Goal: Complete application form: Complete application form

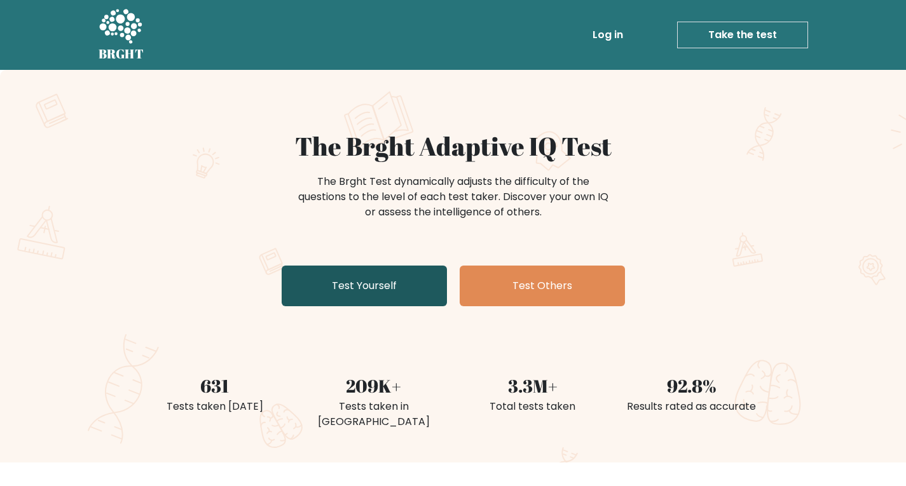
click at [407, 282] on link "Test Yourself" at bounding box center [364, 286] width 165 height 41
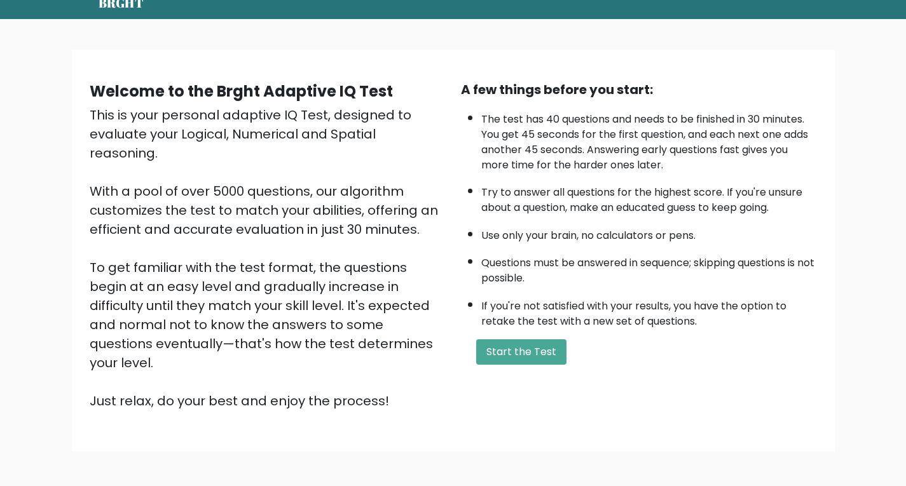
scroll to position [96, 0]
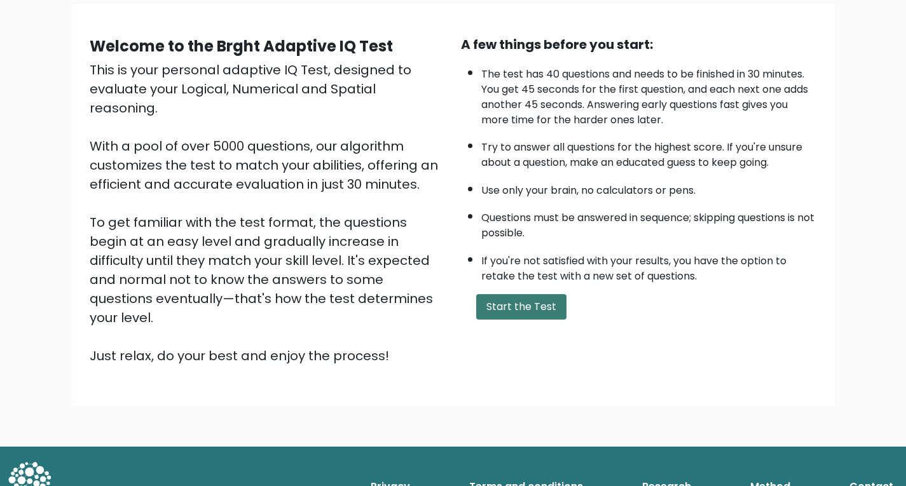
click at [549, 317] on button "Start the Test" at bounding box center [521, 306] width 90 height 25
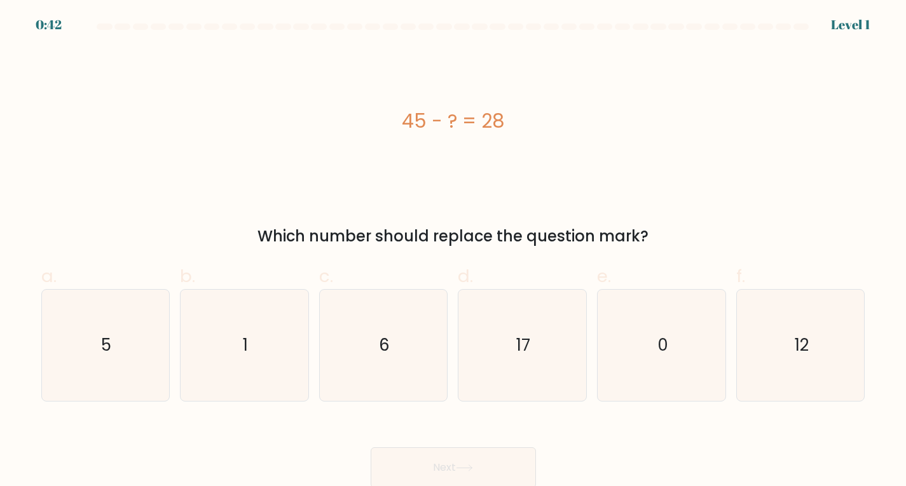
scroll to position [3, 0]
click at [367, 358] on icon "6" at bounding box center [383, 343] width 111 height 111
click at [453, 250] on input "c. 6" at bounding box center [453, 246] width 1 height 8
radio input "true"
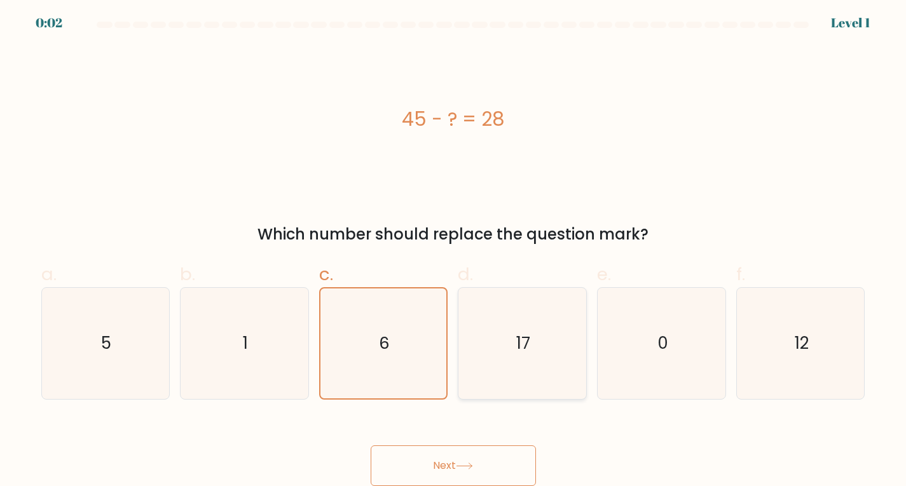
click at [543, 348] on icon "17" at bounding box center [522, 343] width 111 height 111
click at [454, 250] on input "d. 17" at bounding box center [453, 246] width 1 height 8
radio input "true"
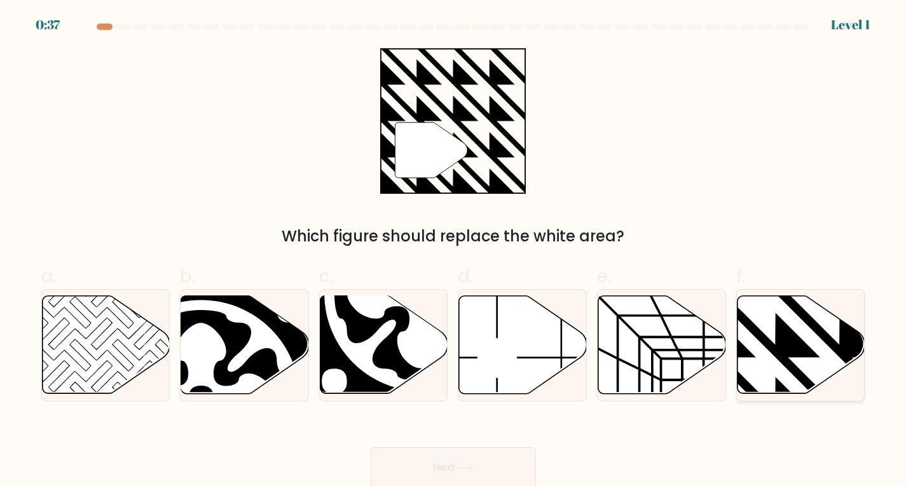
click at [820, 364] on icon at bounding box center [801, 345] width 128 height 98
click at [454, 252] on input "f." at bounding box center [453, 247] width 1 height 8
radio input "true"
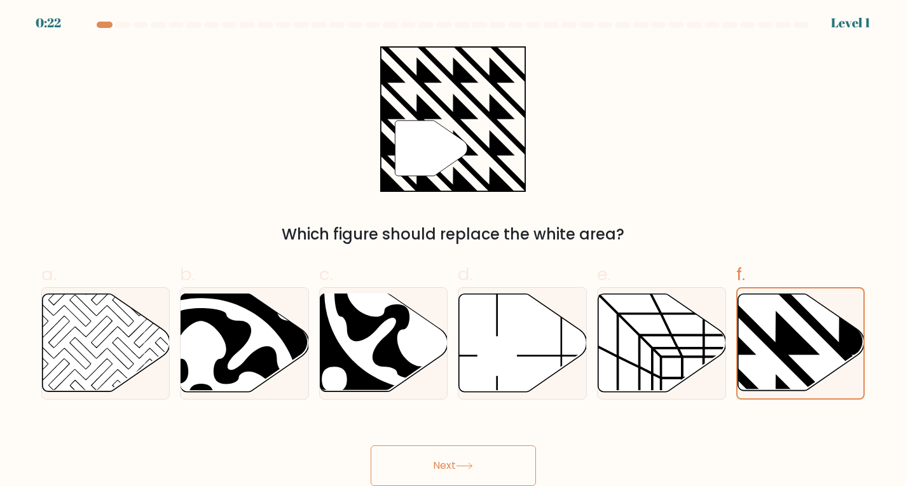
click at [474, 461] on button "Next" at bounding box center [453, 466] width 165 height 41
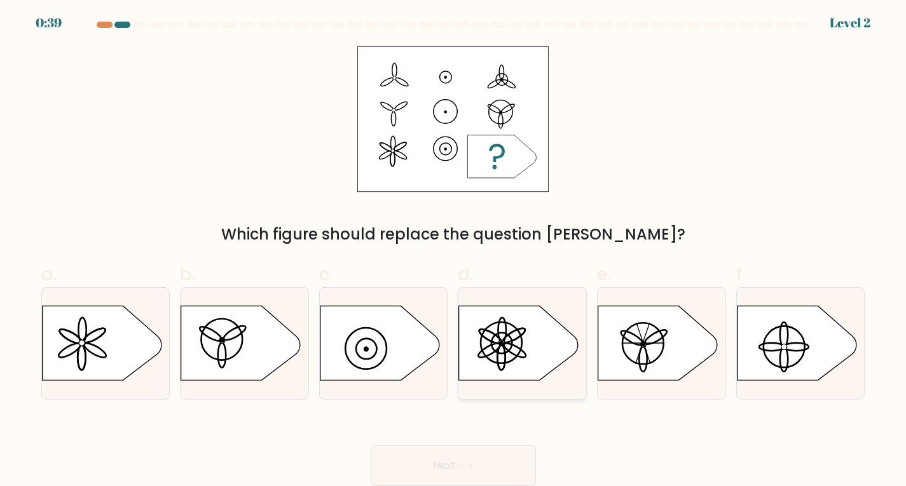
click at [524, 346] on icon at bounding box center [519, 343] width 120 height 74
click at [454, 250] on input "d." at bounding box center [453, 246] width 1 height 8
radio input "true"
click at [484, 455] on button "Next" at bounding box center [453, 466] width 165 height 41
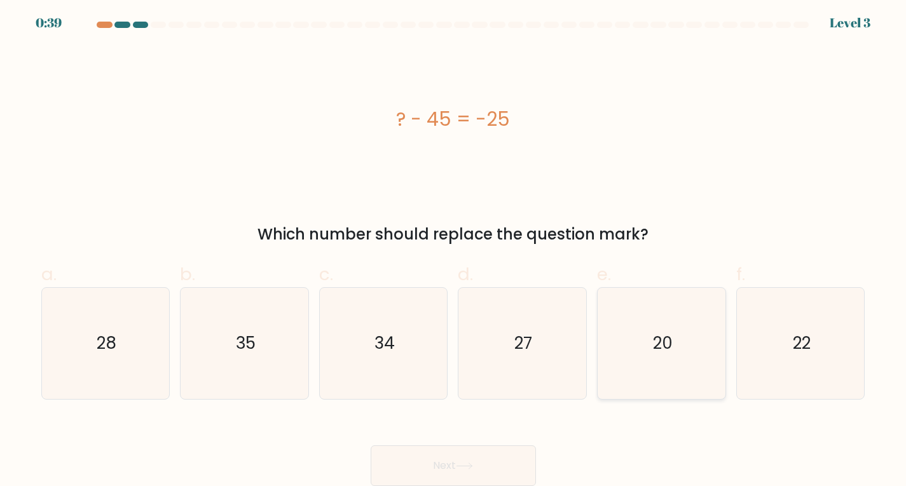
click at [670, 348] on text "20" at bounding box center [663, 343] width 20 height 23
click at [454, 250] on input "e. 20" at bounding box center [453, 246] width 1 height 8
radio input "true"
click at [500, 463] on button "Next" at bounding box center [453, 466] width 165 height 41
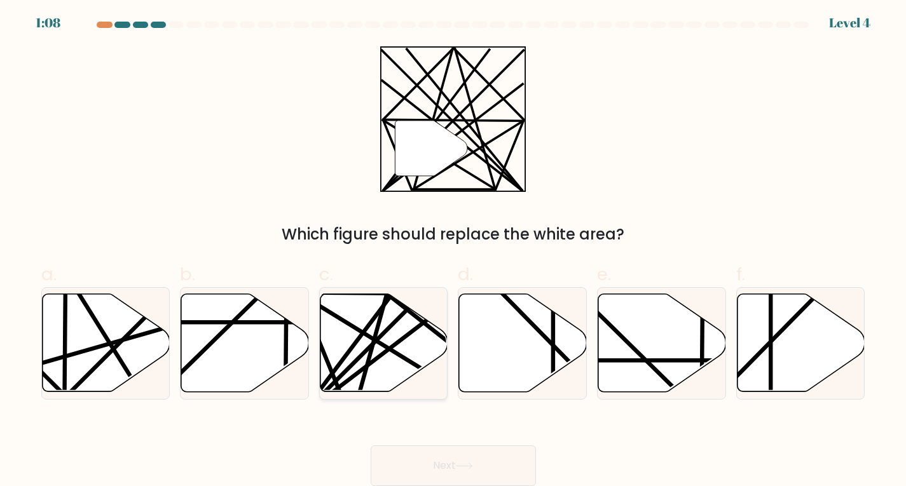
click at [363, 368] on line at bounding box center [422, 323] width 249 height 190
click at [453, 250] on input "c." at bounding box center [453, 246] width 1 height 8
radio input "true"
click at [504, 468] on button "Next" at bounding box center [453, 466] width 165 height 41
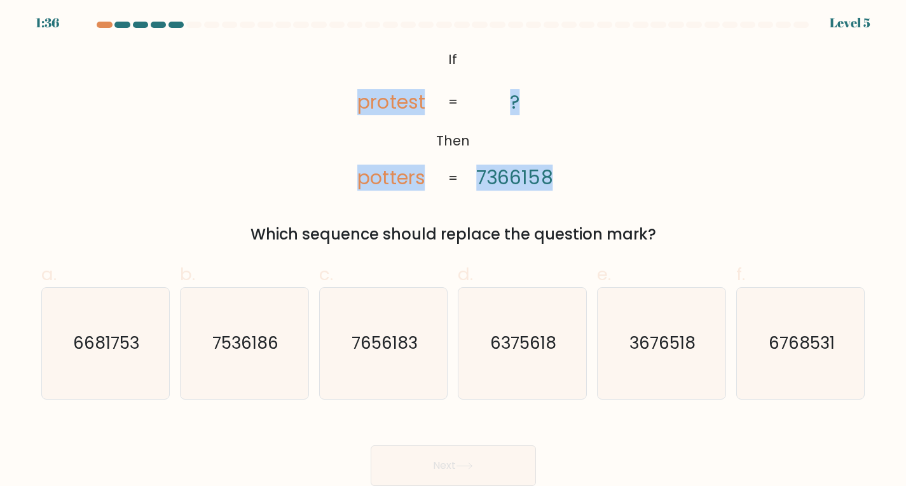
drag, startPoint x: 334, startPoint y: 46, endPoint x: 566, endPoint y: 178, distance: 267.1
click at [566, 178] on div "@import url('https://fonts.googleapis.com/css?family=Abril+Fatface:400,100,100i…" at bounding box center [453, 146] width 839 height 200
copy icon "protest potters ? 7366158"
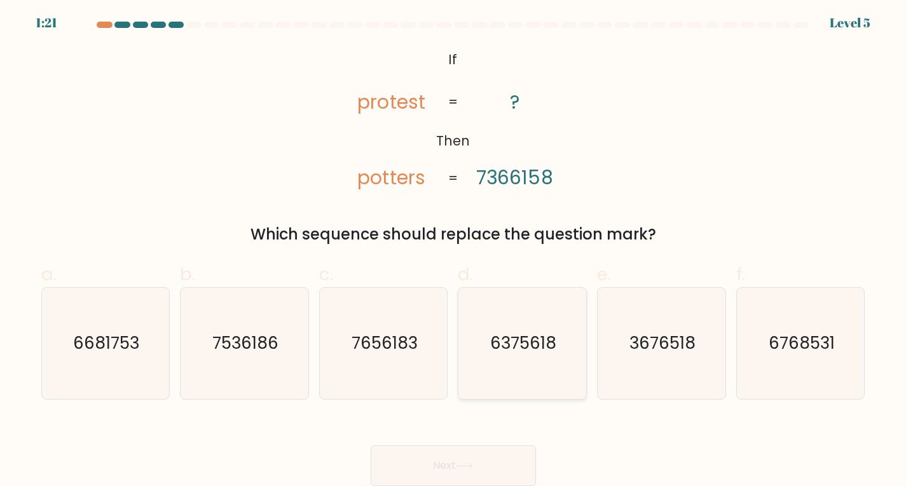
click at [468, 298] on icon "6375618" at bounding box center [522, 343] width 111 height 111
click at [454, 250] on input "d. 6375618" at bounding box center [453, 246] width 1 height 8
radio input "true"
click at [256, 350] on text "7536186" at bounding box center [245, 343] width 66 height 23
click at [453, 250] on input "b. 7536186" at bounding box center [453, 246] width 1 height 8
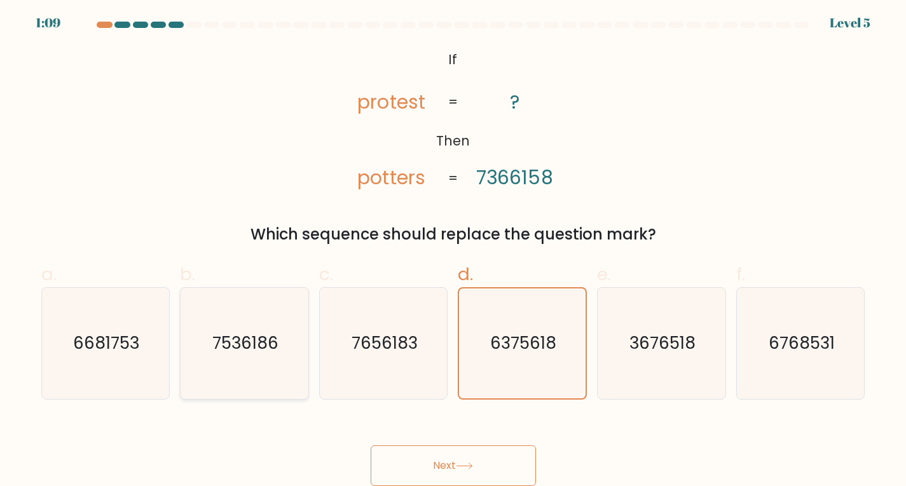
radio input "true"
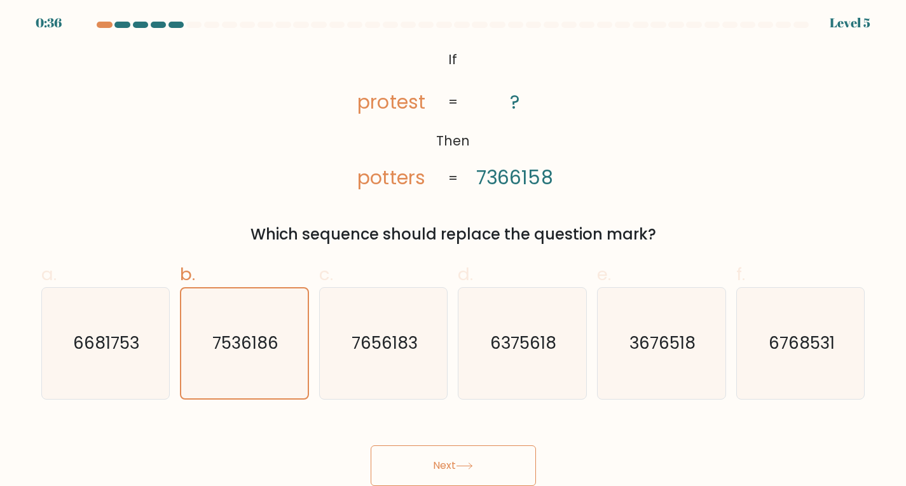
click at [464, 464] on icon at bounding box center [464, 466] width 17 height 7
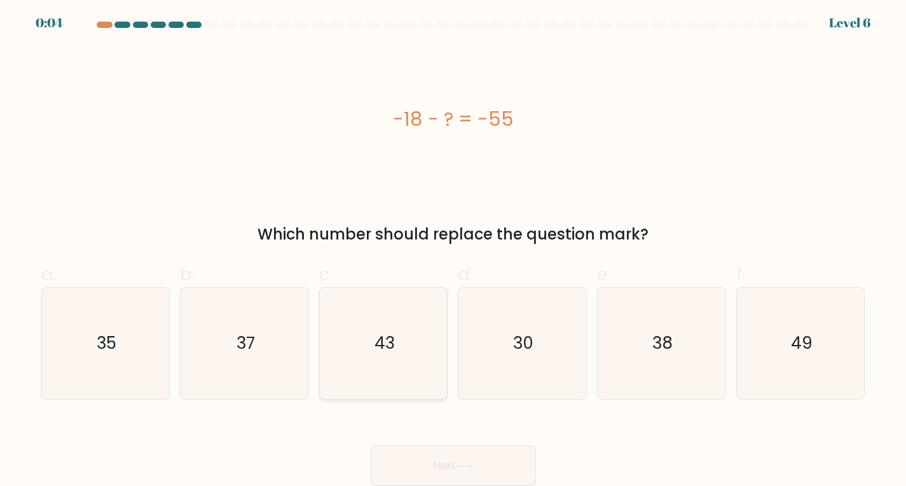
click at [426, 345] on icon "43" at bounding box center [383, 343] width 111 height 111
click at [453, 250] on input "c. 43" at bounding box center [453, 246] width 1 height 8
radio input "true"
click at [504, 457] on button "Next" at bounding box center [453, 466] width 165 height 41
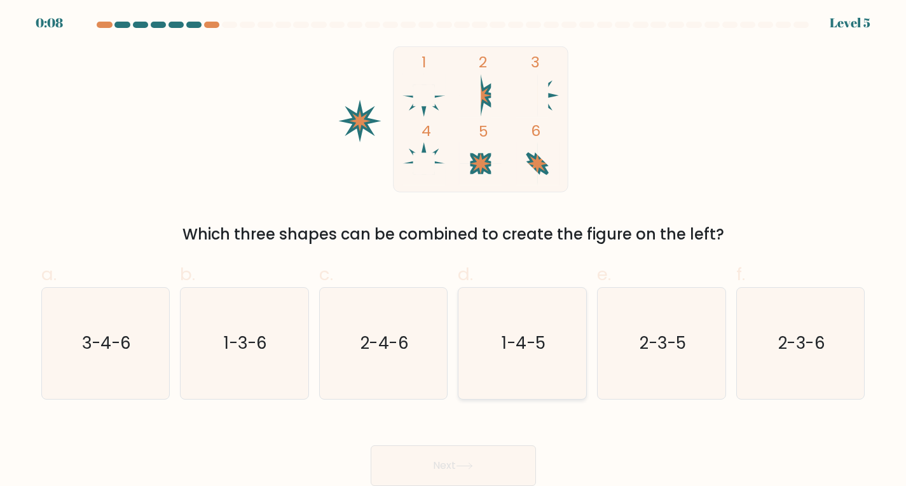
click at [538, 348] on text "1-4-5" at bounding box center [524, 343] width 44 height 23
click at [454, 250] on input "d. 1-4-5" at bounding box center [453, 246] width 1 height 8
radio input "true"
click at [463, 456] on button "Next" at bounding box center [453, 466] width 165 height 41
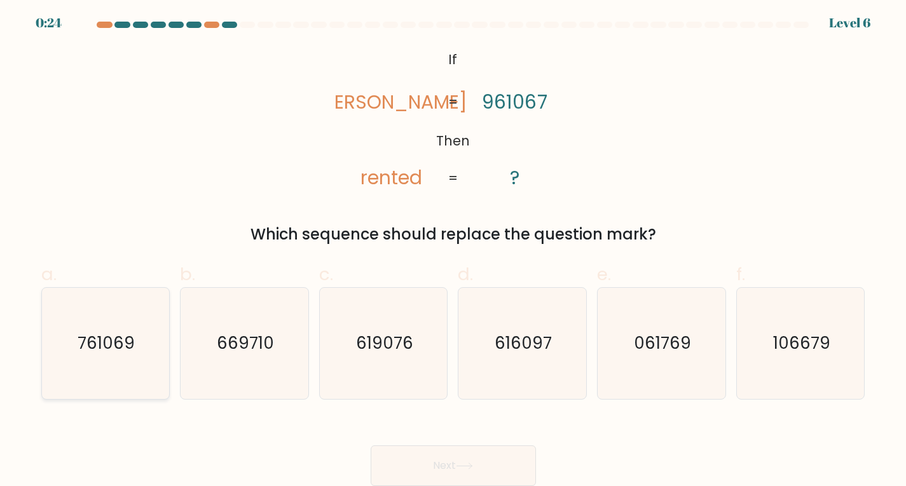
click at [130, 352] on text "761069" at bounding box center [106, 343] width 57 height 23
click at [453, 250] on input "a. 761069" at bounding box center [453, 246] width 1 height 8
radio input "true"
click at [524, 448] on button "Next" at bounding box center [453, 466] width 165 height 41
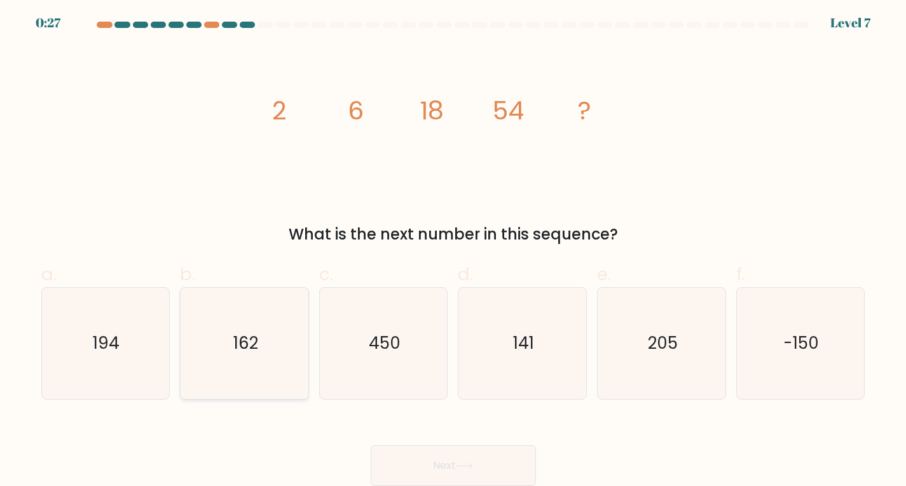
click at [275, 342] on icon "162" at bounding box center [244, 343] width 111 height 111
click at [453, 250] on input "b. 162" at bounding box center [453, 246] width 1 height 8
radio input "true"
click at [472, 457] on button "Next" at bounding box center [453, 466] width 165 height 41
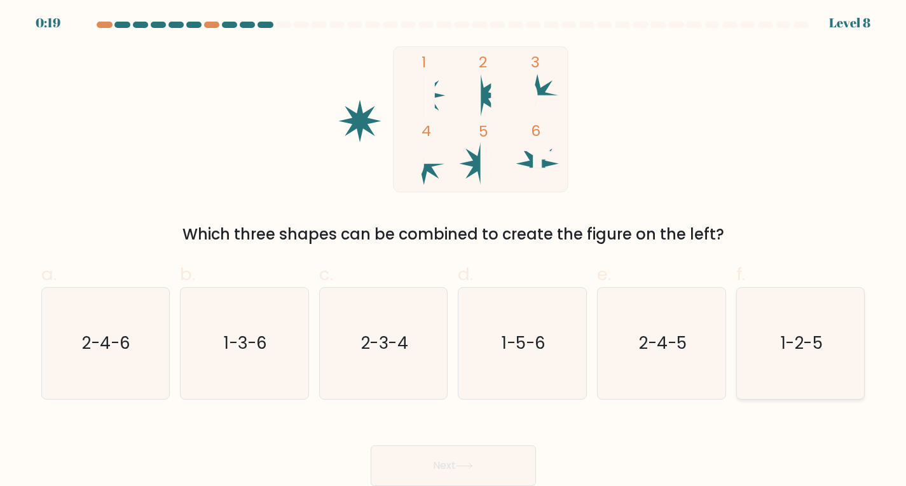
click at [790, 350] on text "1-2-5" at bounding box center [802, 343] width 42 height 23
click at [454, 250] on input "f. 1-2-5" at bounding box center [453, 246] width 1 height 8
radio input "true"
click at [479, 460] on button "Next" at bounding box center [453, 466] width 165 height 41
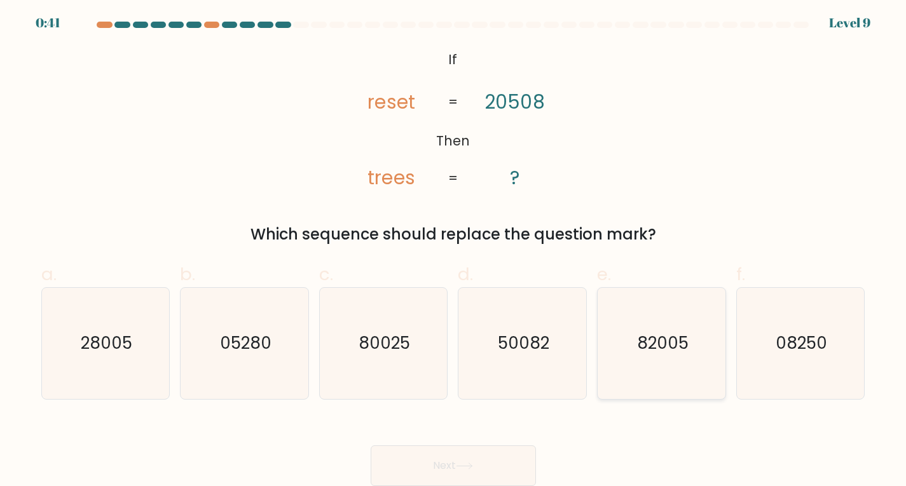
click at [662, 357] on icon "82005" at bounding box center [661, 343] width 111 height 111
click at [454, 250] on input "e. 82005" at bounding box center [453, 246] width 1 height 8
radio input "true"
click at [475, 461] on button "Next" at bounding box center [453, 466] width 165 height 41
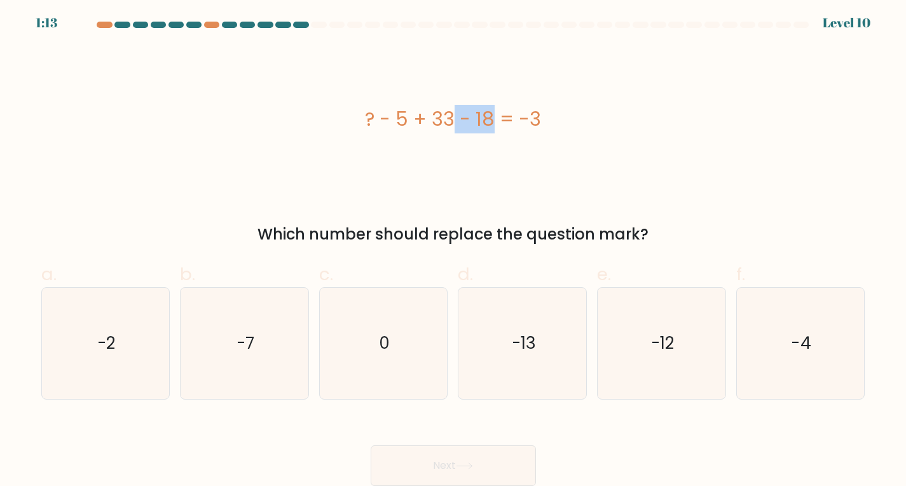
drag, startPoint x: 373, startPoint y: 107, endPoint x: 420, endPoint y: 116, distance: 47.1
click at [420, 116] on div "? - 5 + 33 - 18 = -3" at bounding box center [453, 119] width 824 height 29
click at [381, 120] on div "? - 5 + 33 - 18 = -3" at bounding box center [453, 119] width 824 height 29
click at [360, 115] on div "? - 5 + 33 - 18 = -3" at bounding box center [453, 119] width 824 height 29
click at [366, 116] on div "? - 5 + 33 - 18 = -3" at bounding box center [453, 119] width 824 height 29
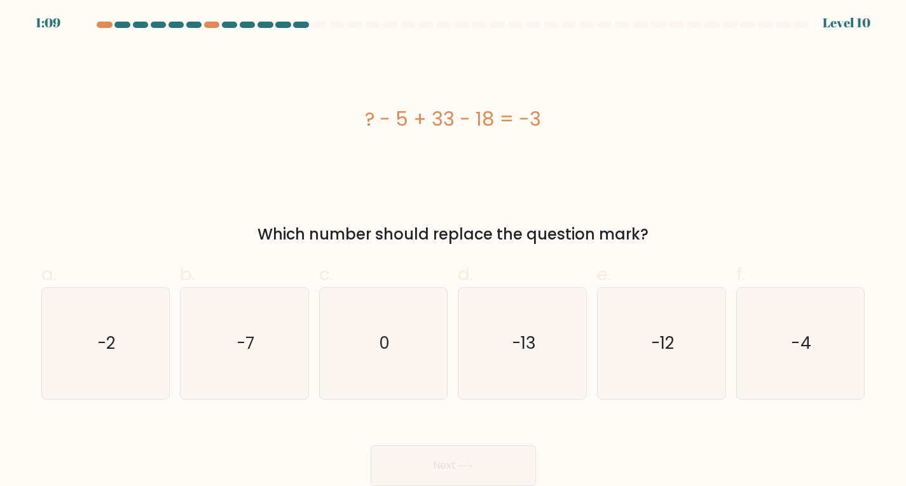
drag, startPoint x: 260, startPoint y: 231, endPoint x: 651, endPoint y: 229, distance: 391.0
click at [651, 229] on div "Which number should replace the question mark?" at bounding box center [453, 234] width 809 height 23
copy div "Which number should replace the question mark?"
drag, startPoint x: 359, startPoint y: 116, endPoint x: 558, endPoint y: 153, distance: 202.3
click at [561, 153] on div "? - 5 + 33 - 18 = -3" at bounding box center [453, 119] width 824 height 146
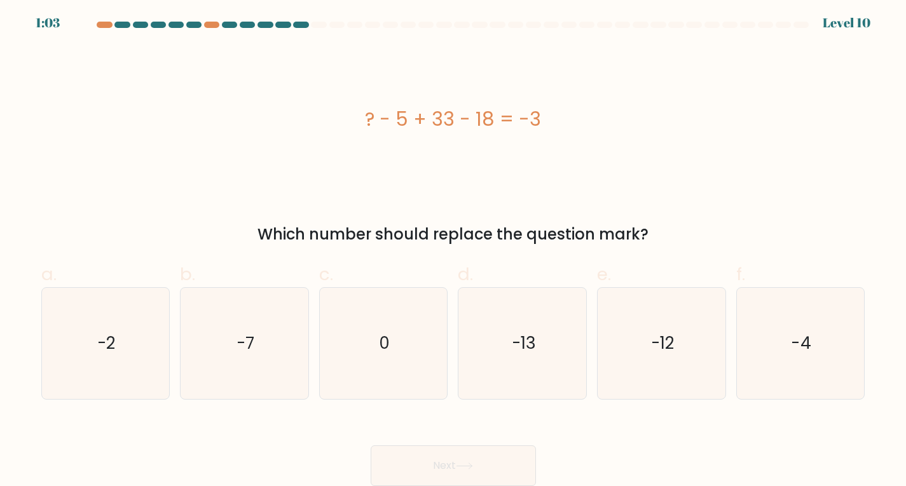
copy div "? - 5 + 33 - 18 = -3"
click at [529, 335] on text "-13" at bounding box center [524, 343] width 24 height 23
click at [454, 250] on input "d. -13" at bounding box center [453, 246] width 1 height 8
radio input "true"
click at [505, 456] on button "Next" at bounding box center [453, 466] width 165 height 41
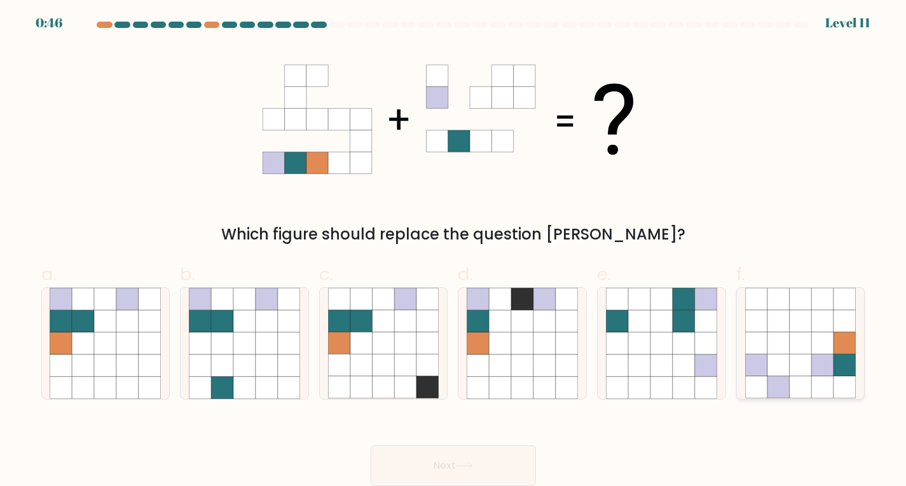
click at [807, 360] on icon at bounding box center [801, 366] width 22 height 22
click at [454, 250] on input "f." at bounding box center [453, 246] width 1 height 8
radio input "true"
click at [485, 453] on button "Next" at bounding box center [453, 466] width 165 height 41
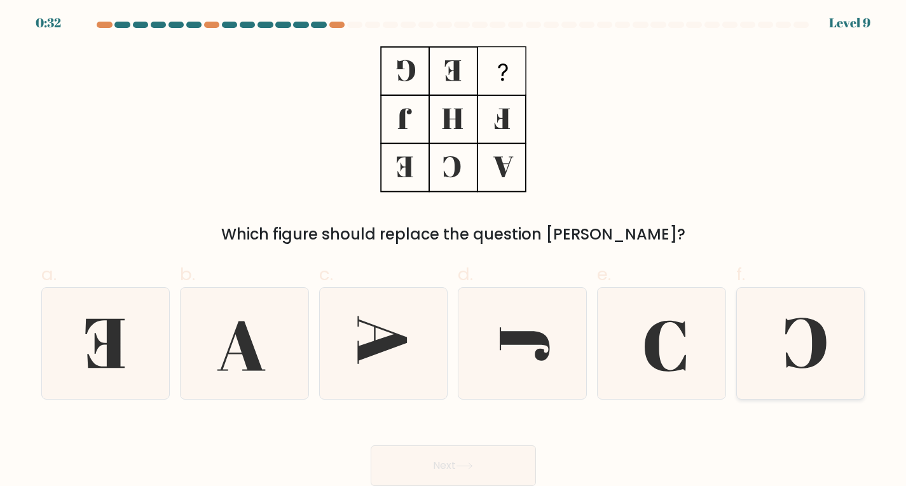
click at [816, 350] on icon at bounding box center [805, 343] width 41 height 51
click at [454, 250] on input "f." at bounding box center [453, 246] width 1 height 8
radio input "true"
click at [489, 462] on button "Next" at bounding box center [453, 466] width 165 height 41
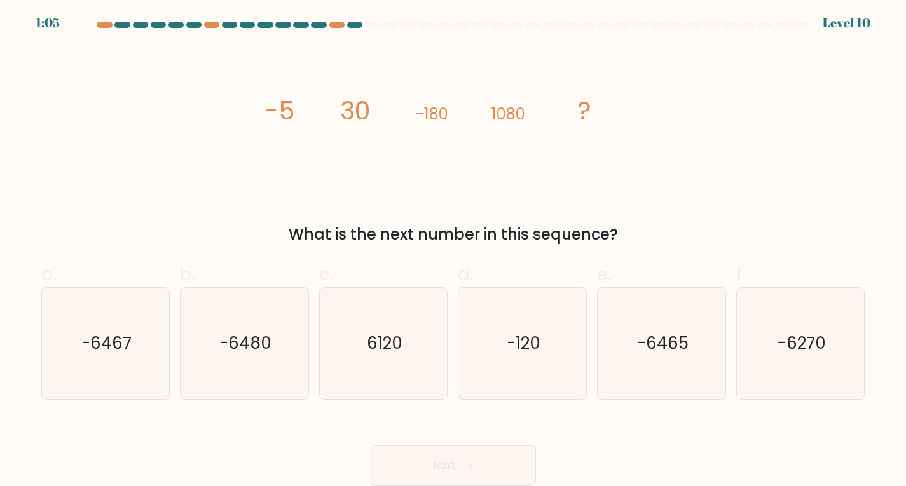
drag, startPoint x: 296, startPoint y: 235, endPoint x: 653, endPoint y: 231, distance: 357.3
click at [653, 231] on div "What is the next number in this sequence?" at bounding box center [453, 234] width 809 height 23
copy div "What is the next number in this sequence?"
drag, startPoint x: 260, startPoint y: 111, endPoint x: 656, endPoint y: 147, distance: 397.7
click at [656, 147] on div "image/svg+xml -5 30 -180 1080 ? What is the next number in this sequence?" at bounding box center [453, 146] width 839 height 200
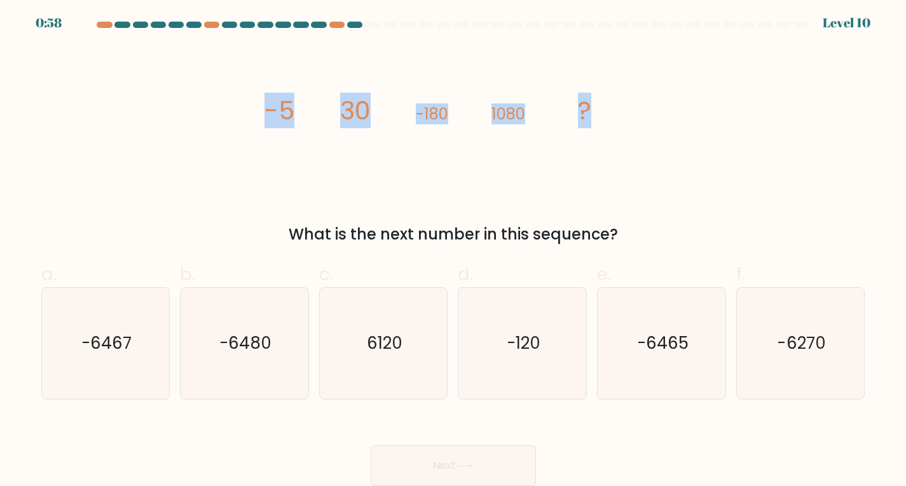
copy g "-5 30 -180 1080 ?"
drag, startPoint x: 244, startPoint y: 346, endPoint x: 248, endPoint y: 357, distance: 11.5
click at [244, 346] on text "-6480" at bounding box center [245, 343] width 52 height 23
click at [453, 250] on input "b. -6480" at bounding box center [453, 246] width 1 height 8
radio input "true"
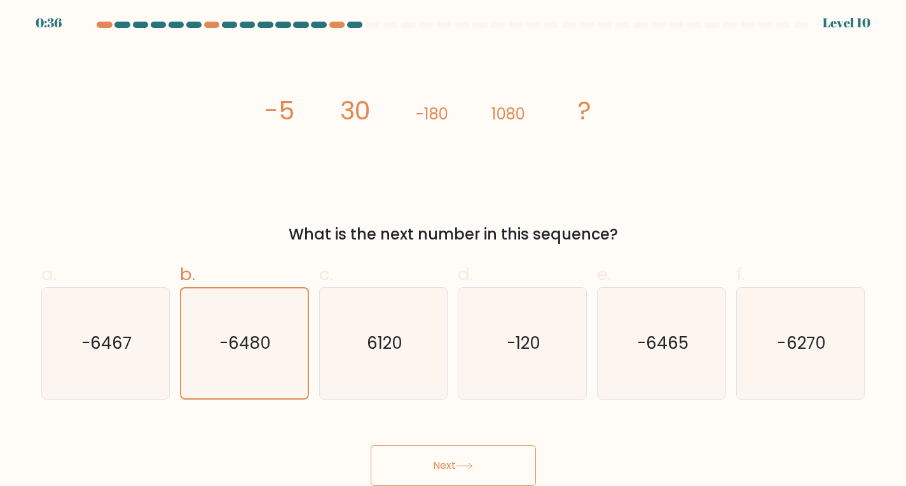
click at [519, 466] on button "Next" at bounding box center [453, 466] width 165 height 41
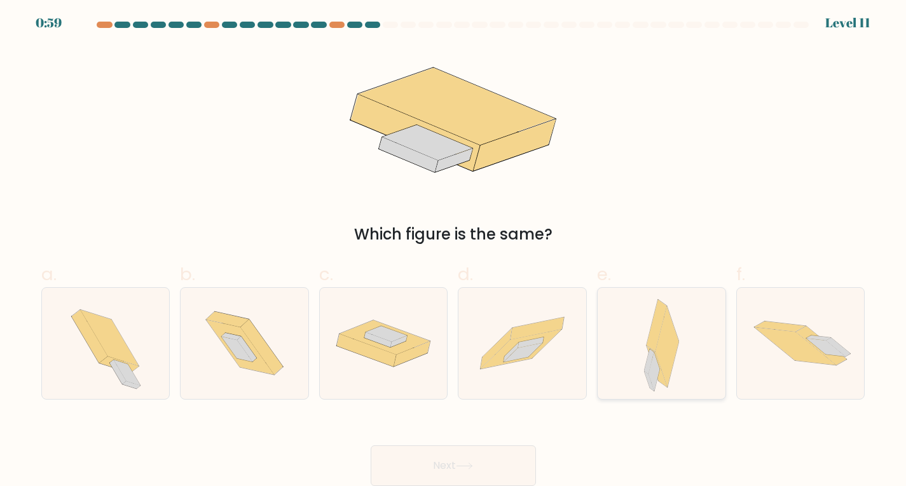
click at [661, 380] on icon at bounding box center [657, 366] width 20 height 41
click at [454, 250] on input "e." at bounding box center [453, 246] width 1 height 8
radio input "true"
click at [521, 447] on button "Next" at bounding box center [453, 466] width 165 height 41
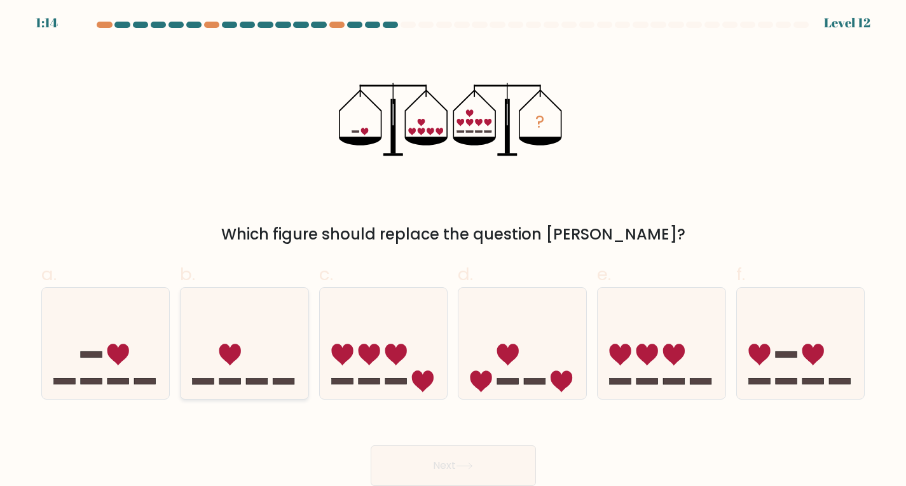
click at [238, 351] on icon at bounding box center [230, 355] width 22 height 22
click at [453, 250] on input "b." at bounding box center [453, 246] width 1 height 8
radio input "true"
click at [497, 464] on button "Next" at bounding box center [453, 466] width 165 height 41
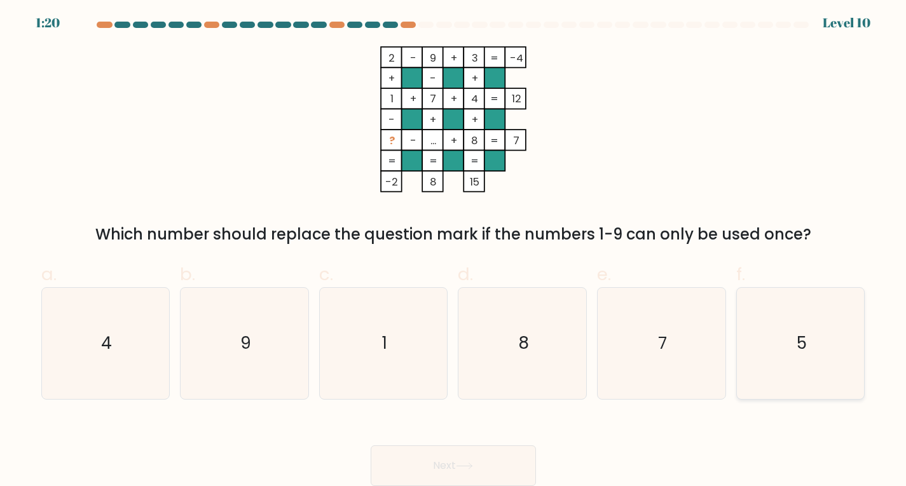
click at [787, 352] on icon "5" at bounding box center [800, 343] width 111 height 111
click at [454, 250] on input "f. 5" at bounding box center [453, 246] width 1 height 8
radio input "true"
click at [249, 350] on text "9" at bounding box center [245, 343] width 11 height 23
click at [453, 250] on input "b. 9" at bounding box center [453, 246] width 1 height 8
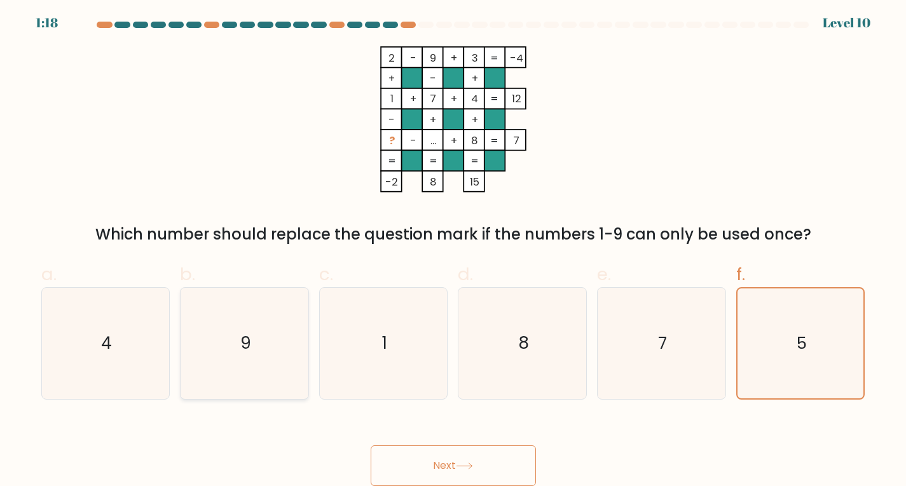
radio input "true"
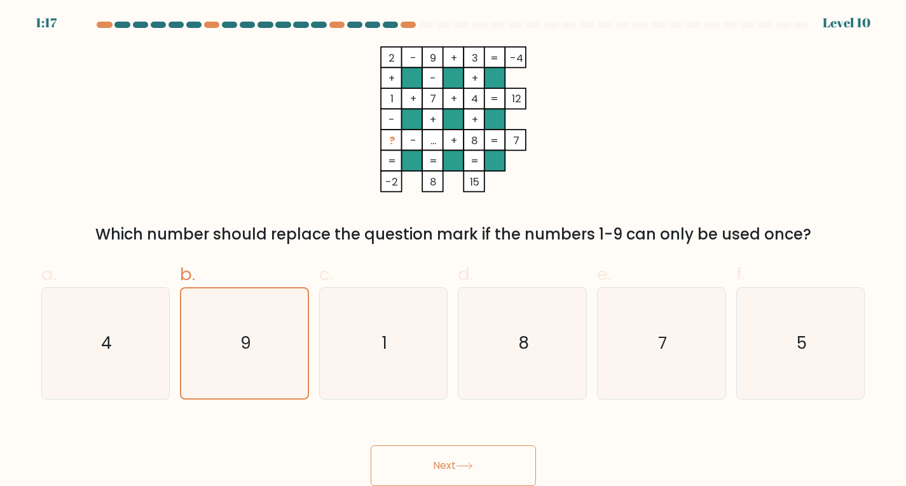
click at [512, 459] on button "Next" at bounding box center [453, 466] width 165 height 41
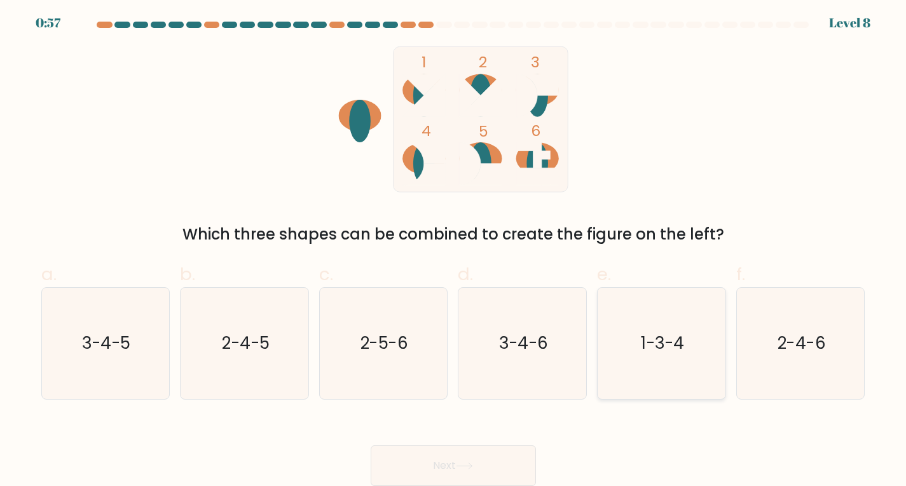
click at [636, 357] on icon "1-3-4" at bounding box center [661, 343] width 111 height 111
click at [454, 250] on input "e. 1-3-4" at bounding box center [453, 246] width 1 height 8
radio input "true"
click at [492, 462] on button "Next" at bounding box center [453, 466] width 165 height 41
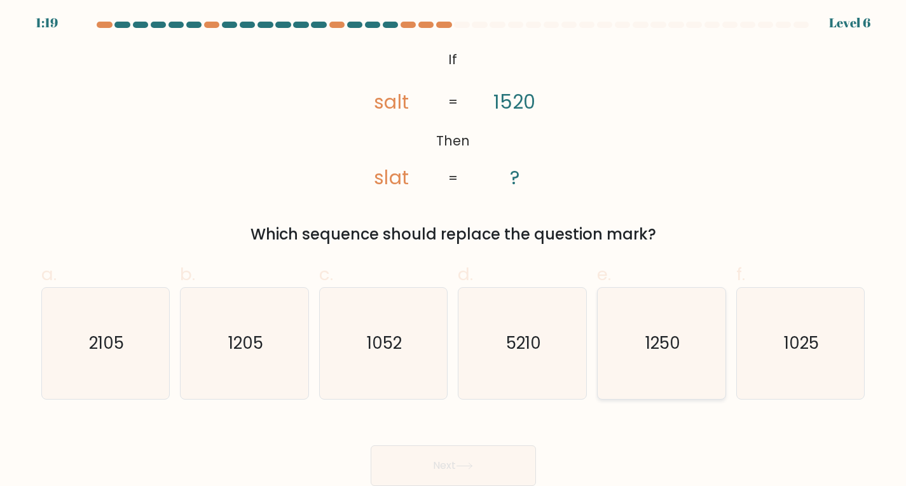
click at [666, 335] on text "1250" at bounding box center [662, 343] width 35 height 23
click at [454, 250] on input "e. 1250" at bounding box center [453, 246] width 1 height 8
radio input "true"
click at [480, 460] on button "Next" at bounding box center [453, 466] width 165 height 41
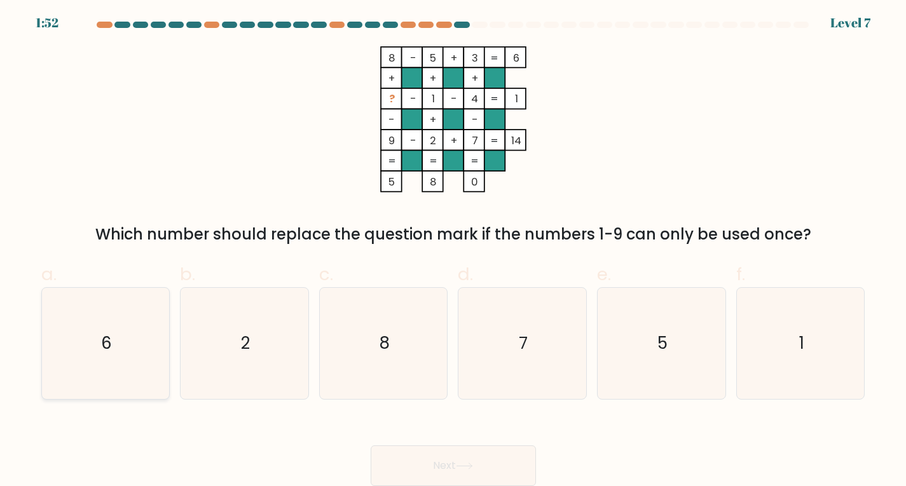
click at [160, 328] on icon "6" at bounding box center [105, 343] width 111 height 111
click at [453, 250] on input "a. 6" at bounding box center [453, 246] width 1 height 8
radio input "true"
click at [470, 457] on button "Next" at bounding box center [453, 466] width 165 height 41
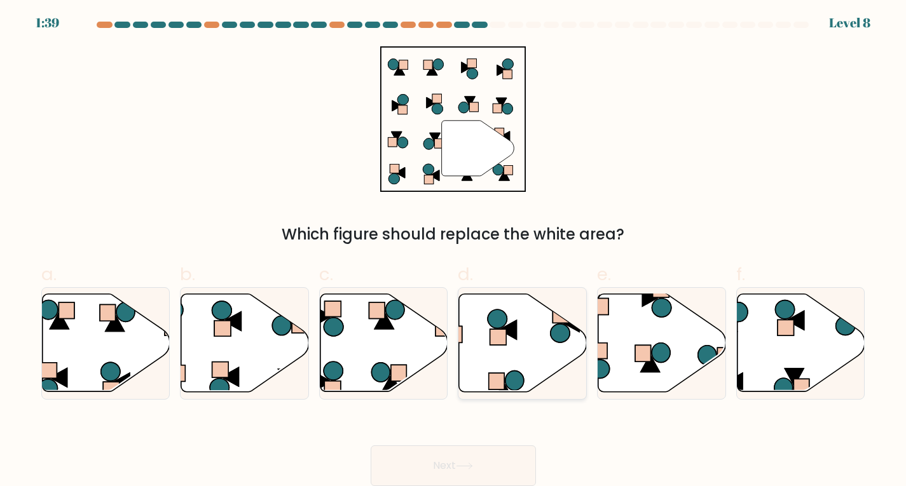
click at [533, 360] on icon at bounding box center [523, 343] width 128 height 98
click at [454, 250] on input "d." at bounding box center [453, 246] width 1 height 8
radio input "true"
click at [510, 463] on button "Next" at bounding box center [453, 466] width 165 height 41
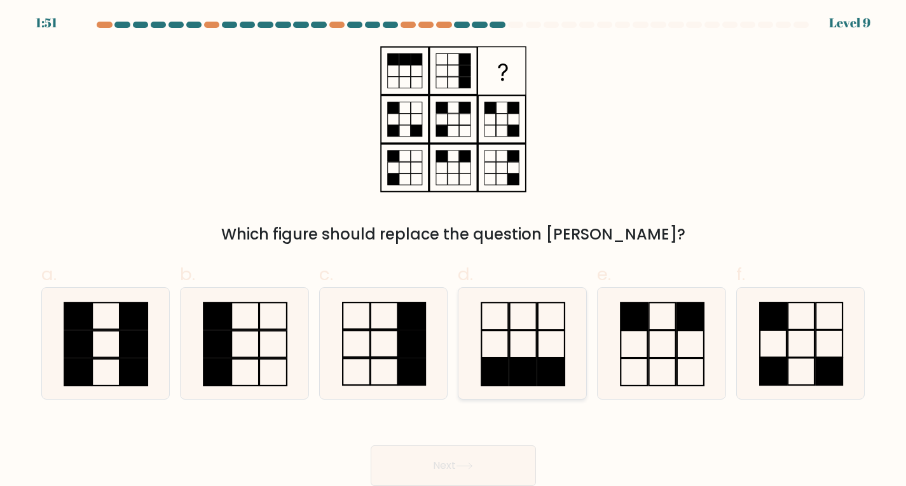
click at [537, 354] on icon at bounding box center [522, 343] width 111 height 111
click at [454, 250] on input "d." at bounding box center [453, 246] width 1 height 8
radio input "true"
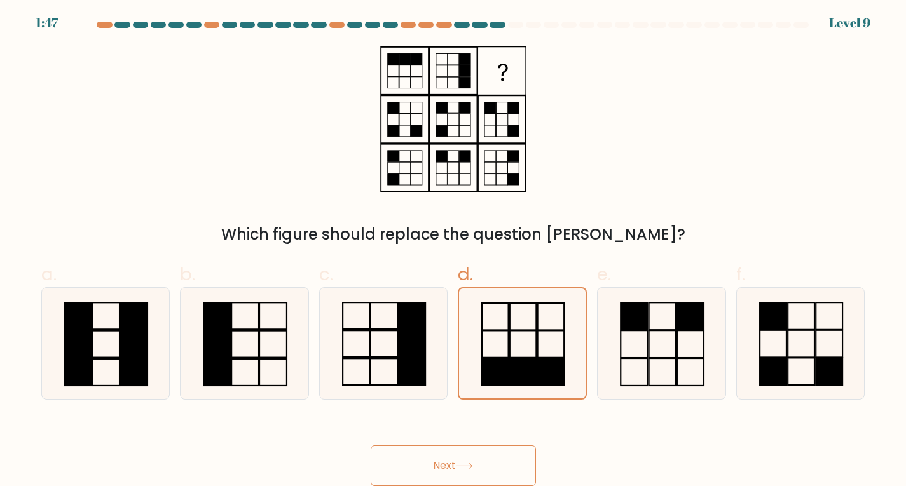
click at [509, 465] on button "Next" at bounding box center [453, 466] width 165 height 41
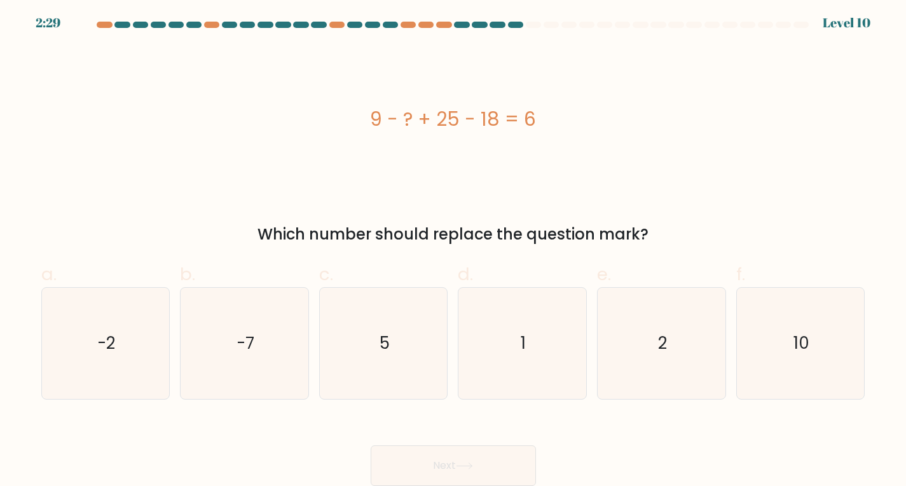
click at [346, 236] on div "Which number should replace the question mark?" at bounding box center [453, 234] width 809 height 23
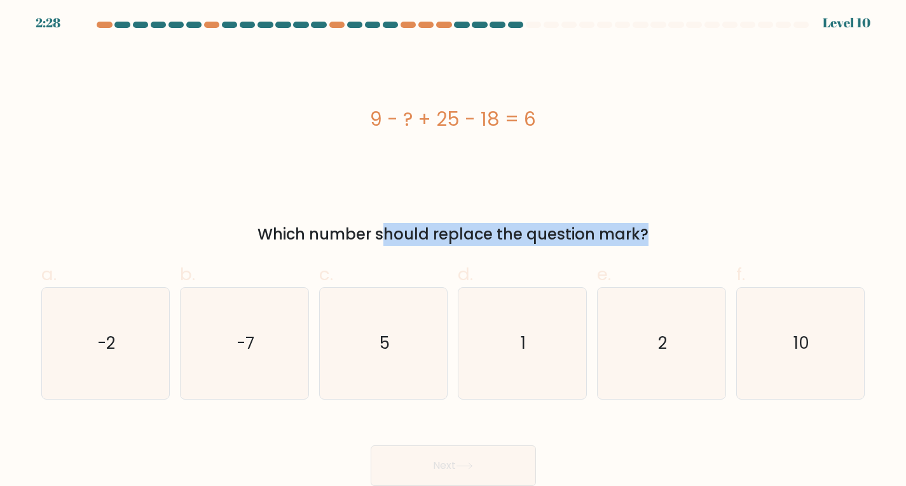
click at [346, 236] on div "Which number should replace the question mark?" at bounding box center [453, 234] width 809 height 23
copy form "Which number should replace the question mark?"
drag, startPoint x: 363, startPoint y: 116, endPoint x: 554, endPoint y: 144, distance: 192.9
click at [554, 144] on div "9 - ? + 25 - 18 = 6" at bounding box center [453, 119] width 824 height 146
copy div "9 - ? + 25 - 18 = 6"
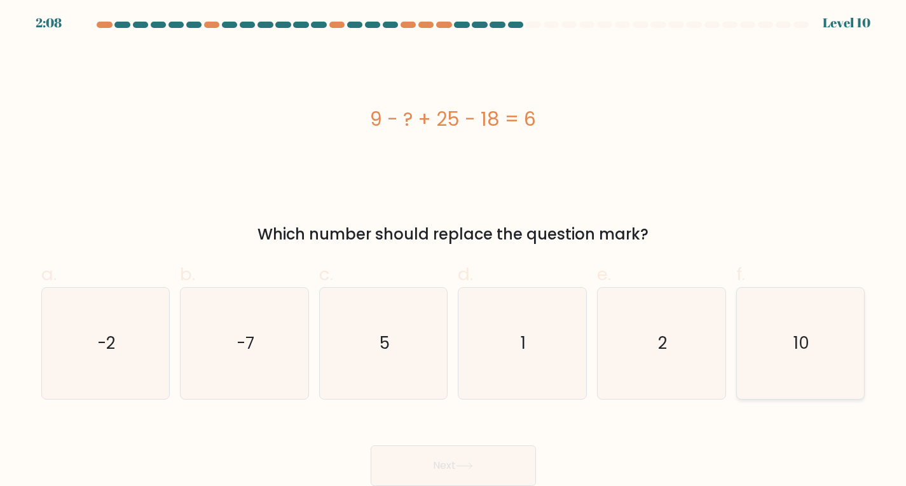
click at [774, 341] on icon "10" at bounding box center [800, 343] width 111 height 111
click at [454, 250] on input "f. 10" at bounding box center [453, 246] width 1 height 8
radio input "true"
click at [463, 454] on button "Next" at bounding box center [453, 466] width 165 height 41
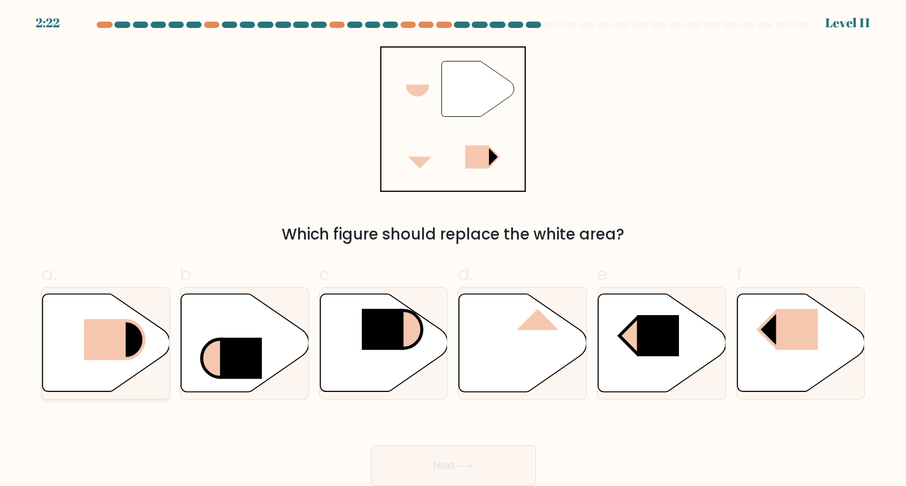
click at [130, 338] on icon at bounding box center [126, 340] width 38 height 38
click at [453, 250] on input "a." at bounding box center [453, 246] width 1 height 8
radio input "true"
click at [476, 456] on button "Next" at bounding box center [453, 466] width 165 height 41
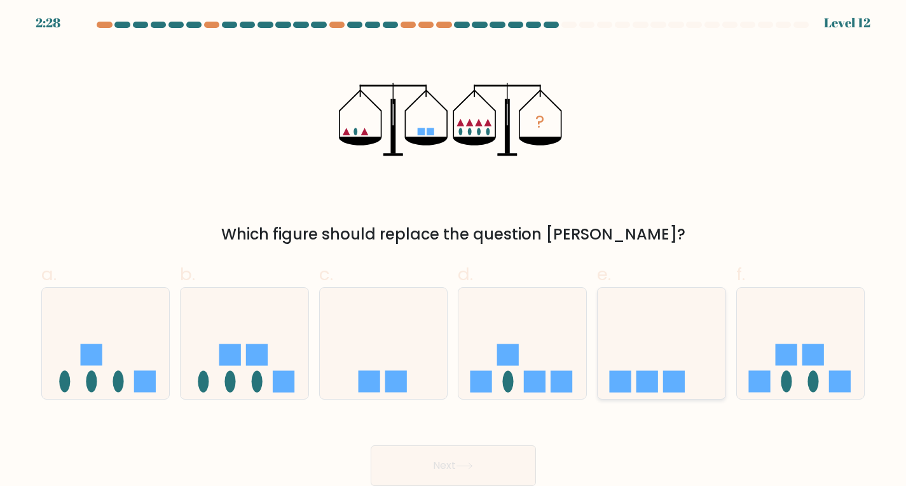
click at [664, 382] on rect at bounding box center [674, 382] width 22 height 22
click at [454, 250] on input "e." at bounding box center [453, 246] width 1 height 8
radio input "true"
click at [487, 451] on button "Next" at bounding box center [453, 466] width 165 height 41
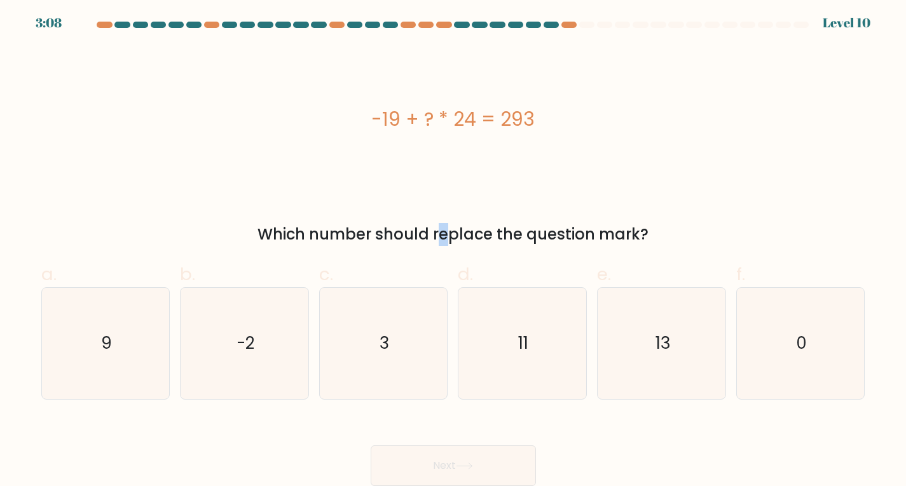
click at [327, 236] on div "Which number should replace the question mark?" at bounding box center [453, 234] width 809 height 23
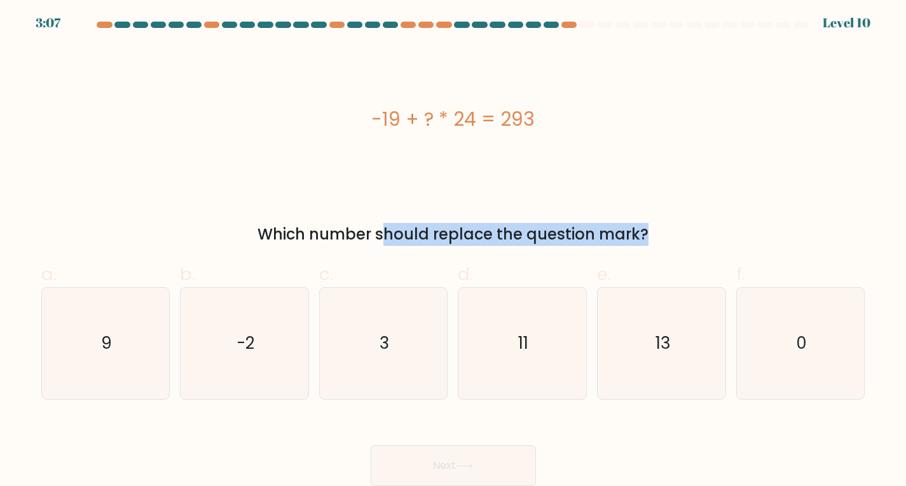
click at [327, 236] on div "Which number should replace the question mark?" at bounding box center [453, 234] width 809 height 23
copy form "Which number should replace the question mark?"
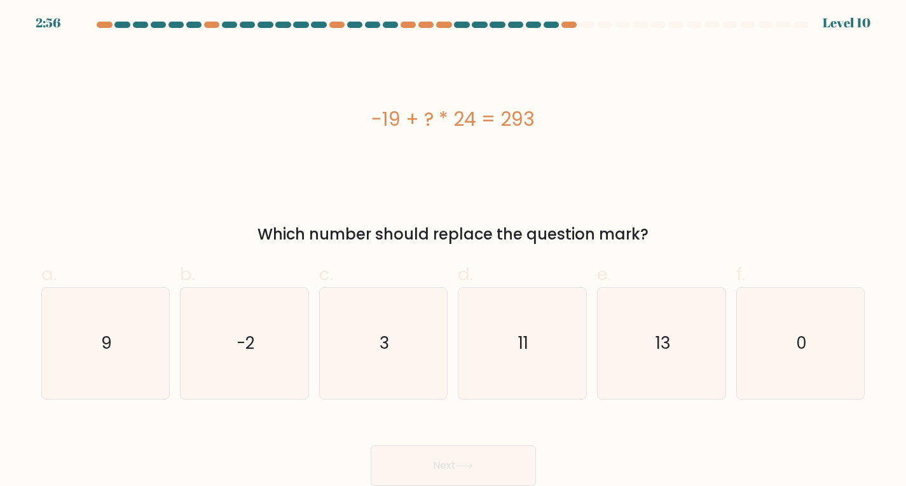
click at [450, 116] on div "-19 + ? * 24 = 293" at bounding box center [453, 119] width 824 height 29
copy div "-19 + ? * 24 = 293"
click at [682, 359] on icon "13" at bounding box center [661, 343] width 111 height 111
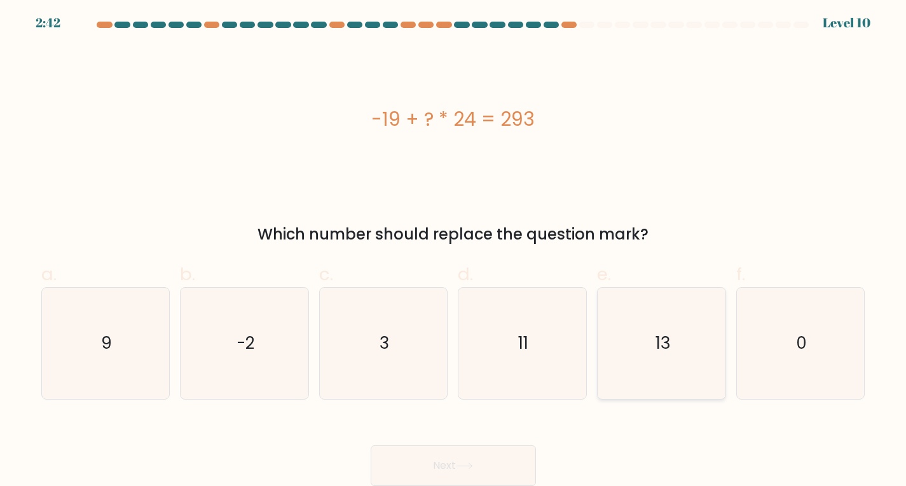
click at [454, 250] on input "e. 13" at bounding box center [453, 246] width 1 height 8
radio input "true"
click at [509, 448] on button "Next" at bounding box center [453, 466] width 165 height 41
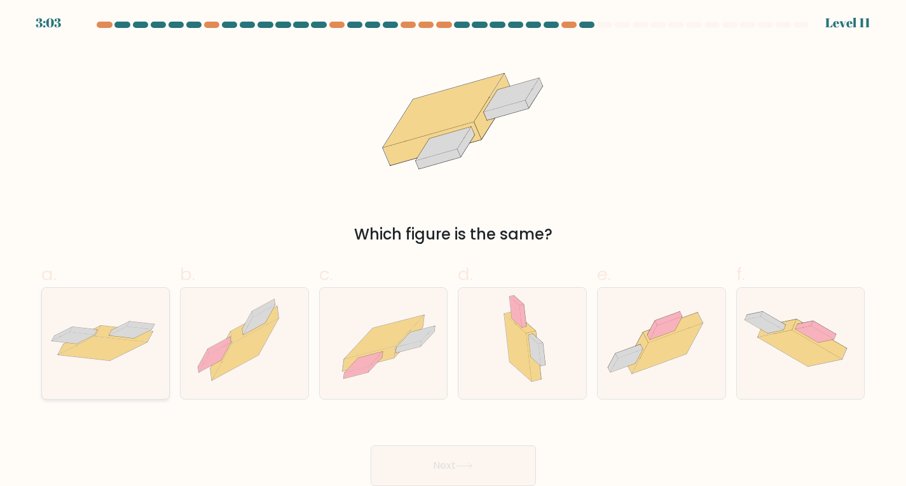
click at [163, 367] on icon at bounding box center [106, 343] width 128 height 53
click at [453, 250] on input "a." at bounding box center [453, 246] width 1 height 8
radio input "true"
click at [521, 458] on button "Next" at bounding box center [453, 466] width 165 height 41
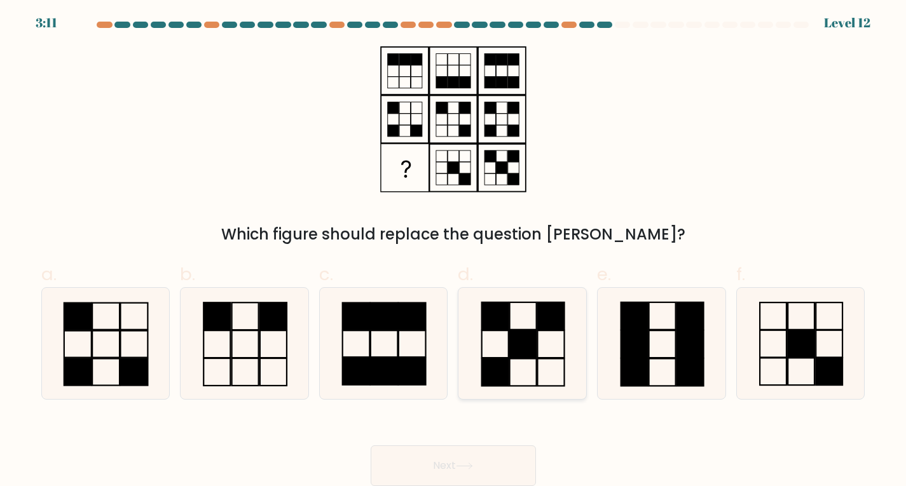
click at [539, 343] on icon at bounding box center [522, 343] width 111 height 111
click at [454, 250] on input "d." at bounding box center [453, 246] width 1 height 8
radio input "true"
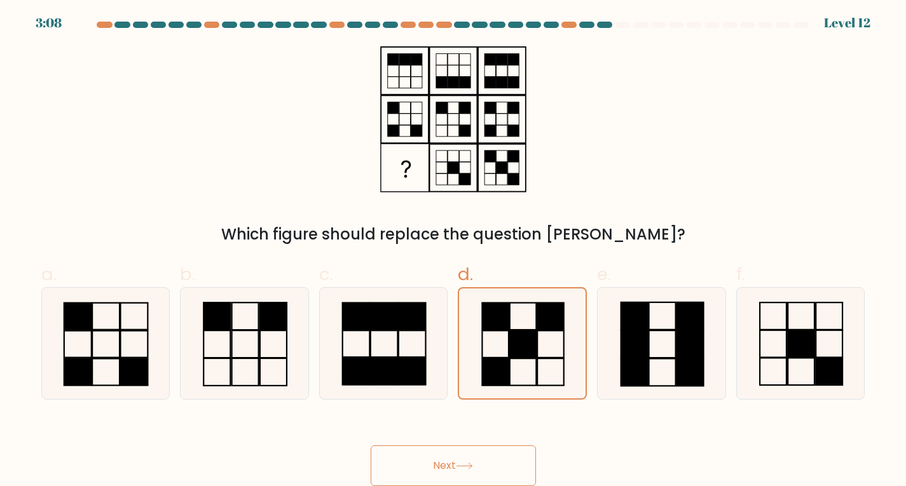
click at [511, 458] on button "Next" at bounding box center [453, 466] width 165 height 41
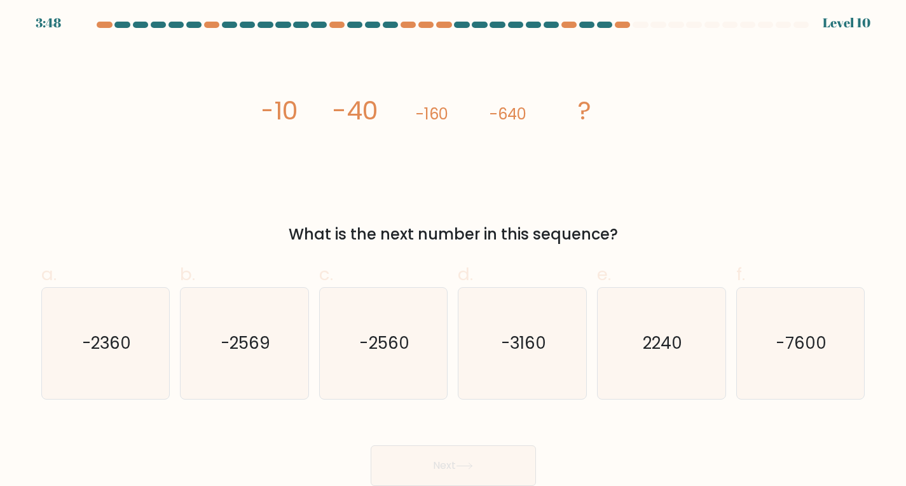
click at [588, 239] on div "What is the next number in this sequence?" at bounding box center [453, 234] width 809 height 23
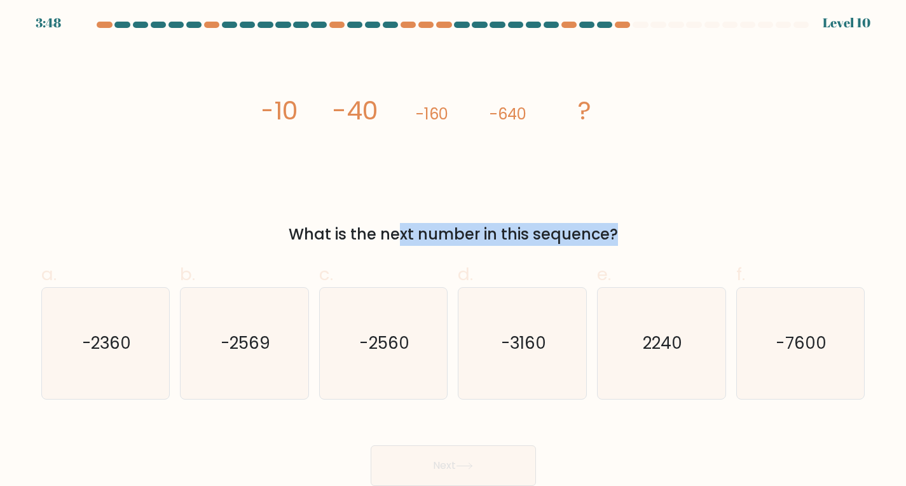
click at [588, 239] on div "What is the next number in this sequence?" at bounding box center [453, 234] width 809 height 23
copy form "What is the next number in this sequence?"
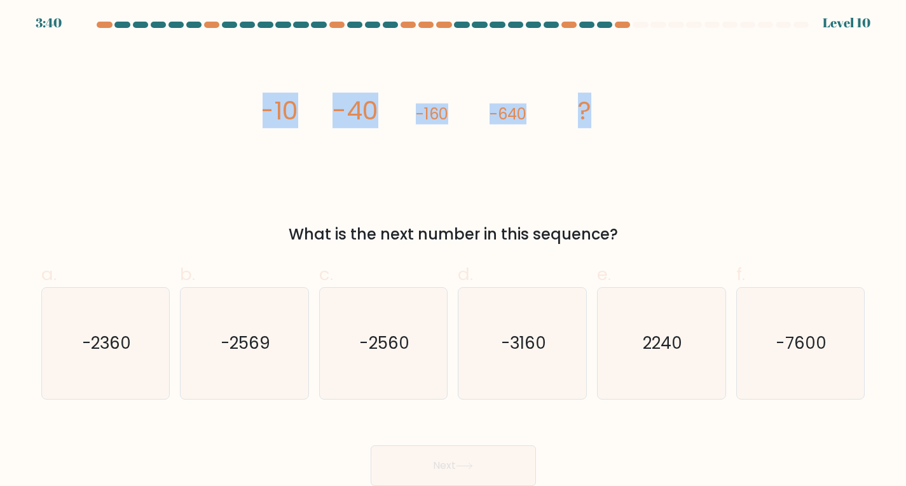
drag, startPoint x: 248, startPoint y: 107, endPoint x: 615, endPoint y: 124, distance: 367.2
click at [615, 124] on div "image/svg+xml -10 -40 -160 -640 ? What is the next number in this sequence?" at bounding box center [453, 146] width 839 height 200
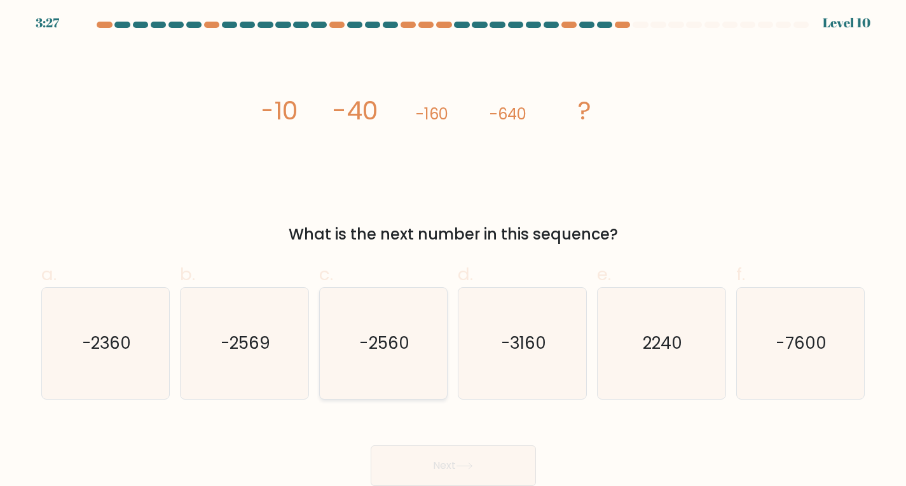
click at [394, 343] on text "-2560" at bounding box center [385, 343] width 50 height 23
click at [453, 250] on input "c. -2560" at bounding box center [453, 246] width 1 height 8
radio input "true"
click at [475, 458] on button "Next" at bounding box center [453, 466] width 165 height 41
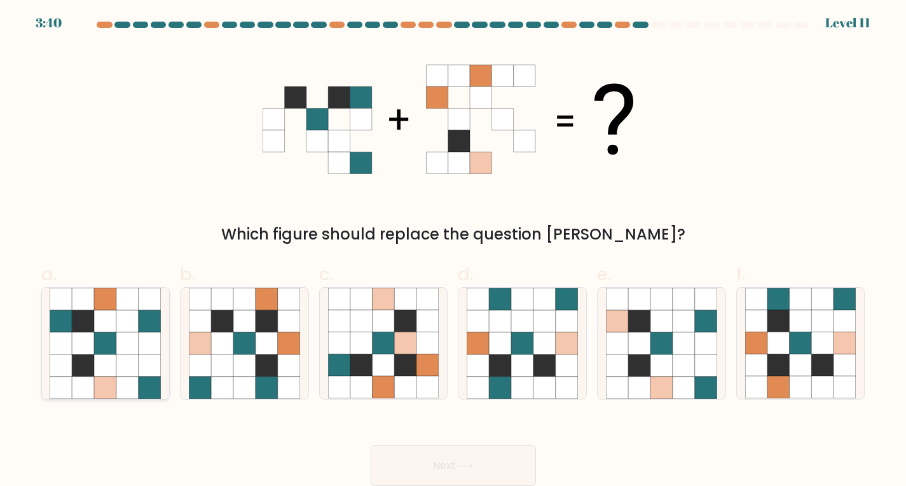
click at [127, 354] on icon at bounding box center [127, 343] width 22 height 22
click at [453, 250] on input "a." at bounding box center [453, 246] width 1 height 8
radio input "true"
click at [517, 458] on button "Next" at bounding box center [453, 466] width 165 height 41
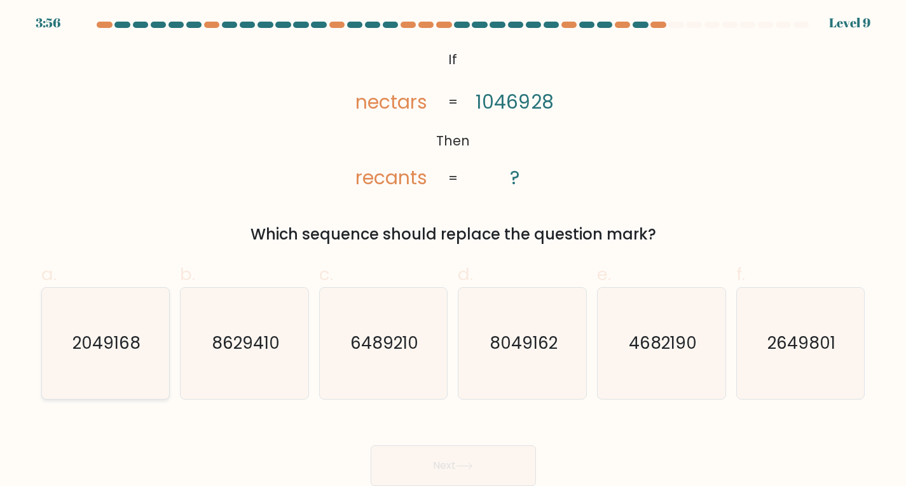
click at [75, 355] on icon "2049168" at bounding box center [105, 343] width 111 height 111
click at [453, 250] on input "a. 2049168" at bounding box center [453, 246] width 1 height 8
radio input "true"
click at [435, 457] on button "Next" at bounding box center [453, 466] width 165 height 41
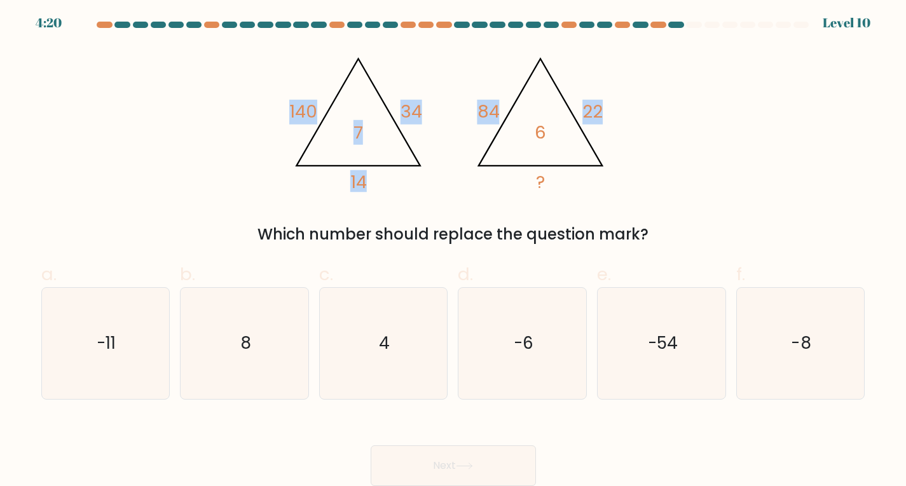
drag, startPoint x: 273, startPoint y: 92, endPoint x: 612, endPoint y: 180, distance: 349.6
click at [612, 180] on div "@import url('https://fonts.googleapis.com/css?family=Abril+Fatface:400,100,100i…" at bounding box center [453, 146] width 839 height 200
click at [700, 186] on div "@import url('https://fonts.googleapis.com/css?family=Abril+Fatface:400,100,100i…" at bounding box center [453, 146] width 839 height 200
click at [566, 237] on div "Which number should replace the question mark?" at bounding box center [453, 234] width 809 height 23
click at [566, 236] on div "Which number should replace the question mark?" at bounding box center [453, 234] width 809 height 23
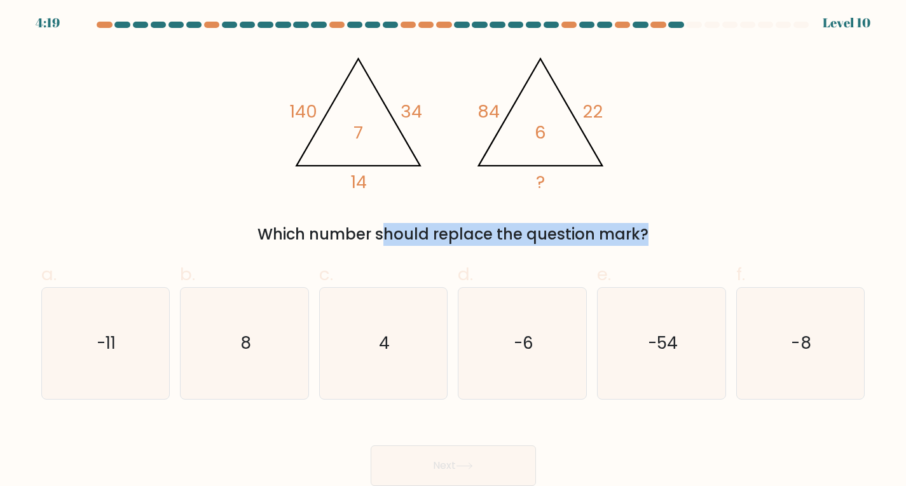
click at [566, 236] on div "Which number should replace the question mark?" at bounding box center [453, 234] width 809 height 23
click at [312, 214] on div "@import url('https://fonts.googleapis.com/css?family=Abril+Fatface:400,100,100i…" at bounding box center [453, 146] width 839 height 200
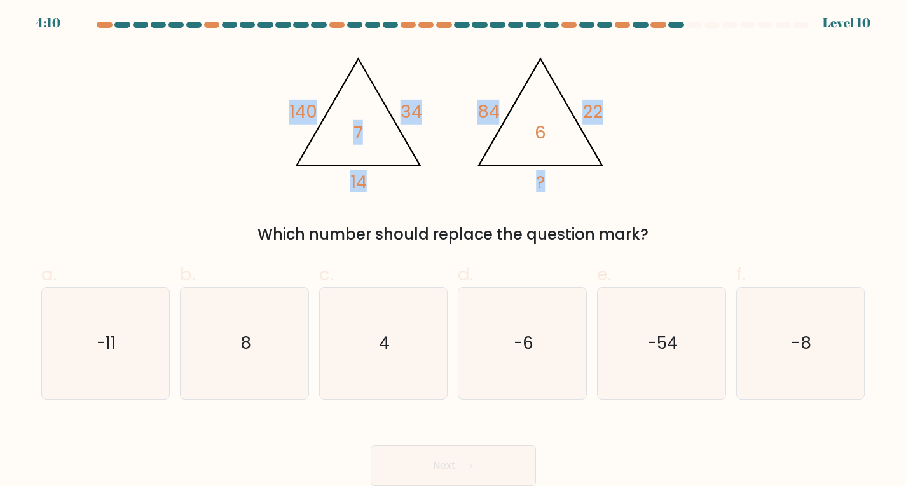
drag, startPoint x: 281, startPoint y: 108, endPoint x: 586, endPoint y: 189, distance: 315.0
click at [586, 189] on div "@import url('https://fonts.googleapis.com/css?family=Abril+Fatface:400,100,100i…" at bounding box center [453, 146] width 839 height 200
click at [731, 214] on div "@import url('https://fonts.googleapis.com/css?family=Abril+Fatface:400,100,100i…" at bounding box center [453, 146] width 839 height 200
click at [265, 342] on icon "8" at bounding box center [244, 343] width 111 height 111
click at [453, 250] on input "b. 8" at bounding box center [453, 246] width 1 height 8
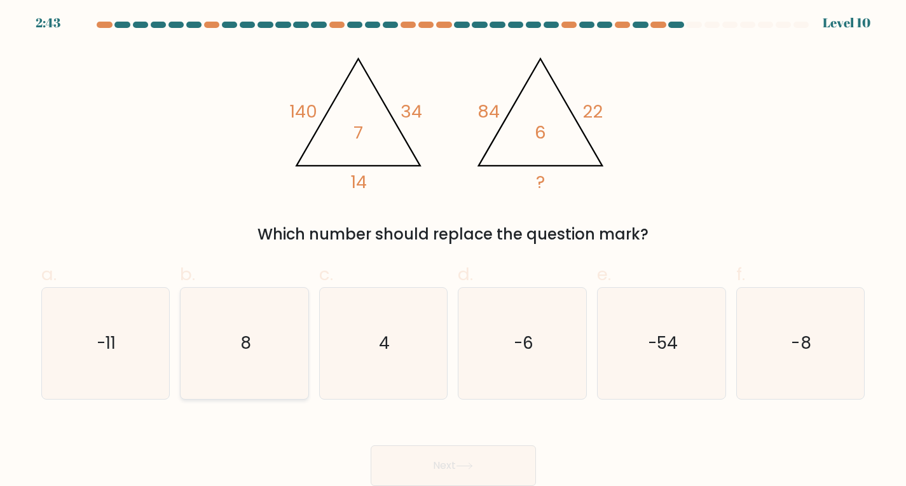
radio input "true"
click at [465, 464] on icon at bounding box center [464, 466] width 17 height 7
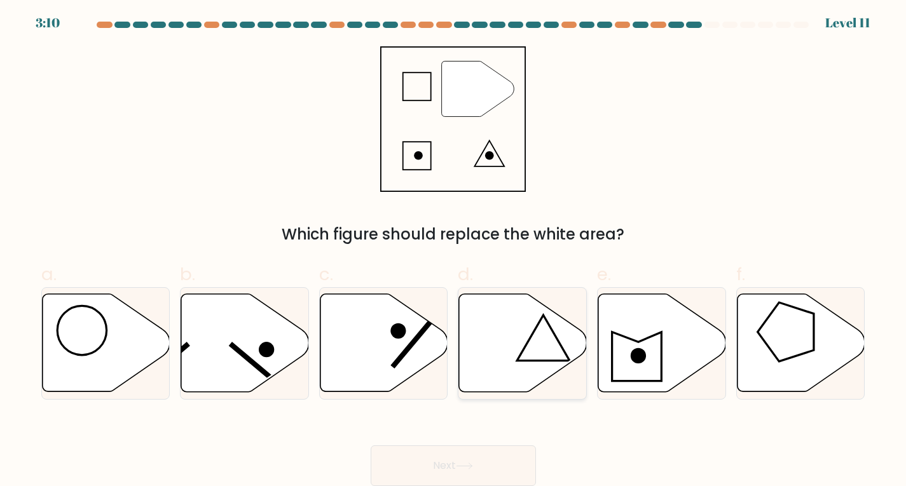
click at [535, 364] on icon at bounding box center [523, 343] width 128 height 98
click at [454, 250] on input "d." at bounding box center [453, 246] width 1 height 8
radio input "true"
click at [479, 458] on button "Next" at bounding box center [453, 466] width 165 height 41
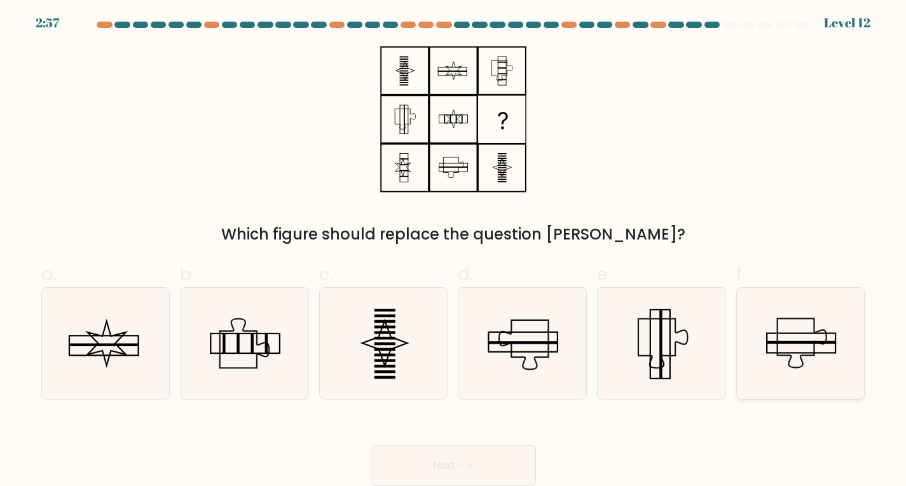
click at [821, 348] on icon at bounding box center [800, 343] width 111 height 111
click at [454, 250] on input "f." at bounding box center [453, 246] width 1 height 8
radio input "true"
click at [490, 467] on button "Next" at bounding box center [453, 466] width 165 height 41
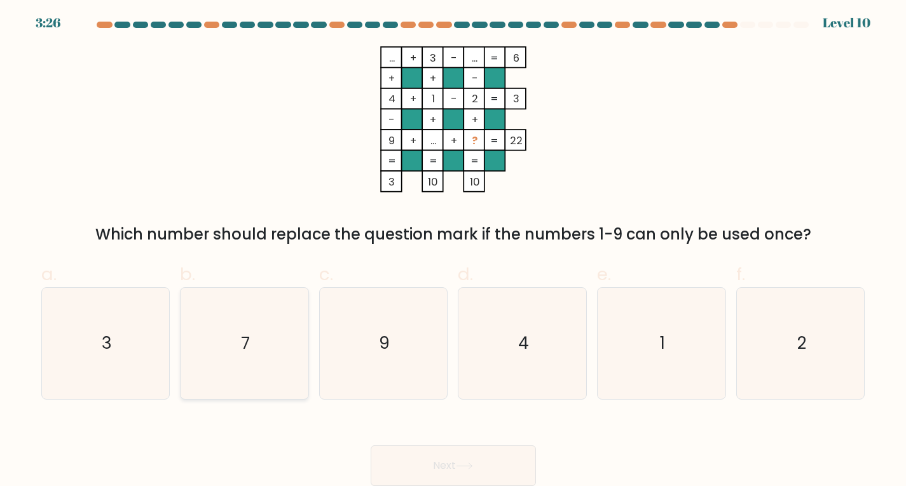
click at [254, 338] on icon "7" at bounding box center [244, 343] width 111 height 111
click at [453, 250] on input "b. 7" at bounding box center [453, 246] width 1 height 8
radio input "true"
click at [500, 458] on button "Next" at bounding box center [453, 466] width 165 height 41
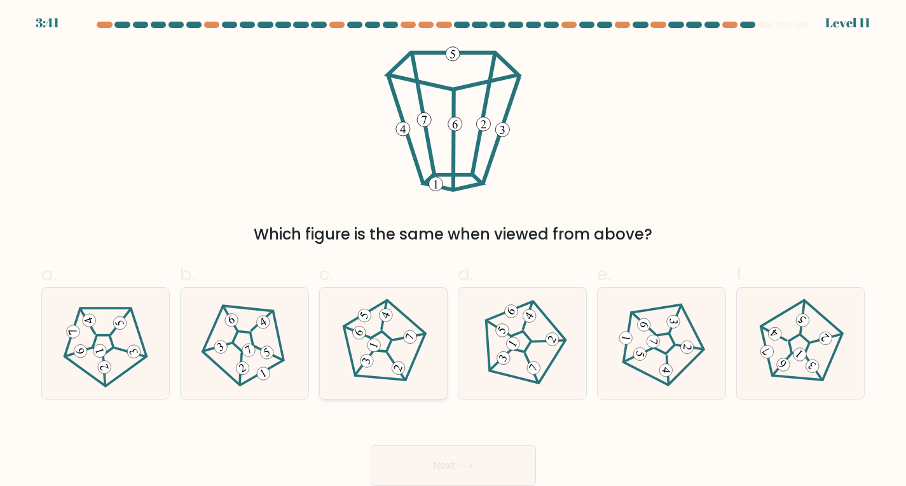
click at [393, 364] on 568 at bounding box center [396, 366] width 31 height 26
click at [453, 250] on input "c." at bounding box center [453, 246] width 1 height 8
radio input "true"
click at [460, 459] on button "Next" at bounding box center [453, 466] width 165 height 41
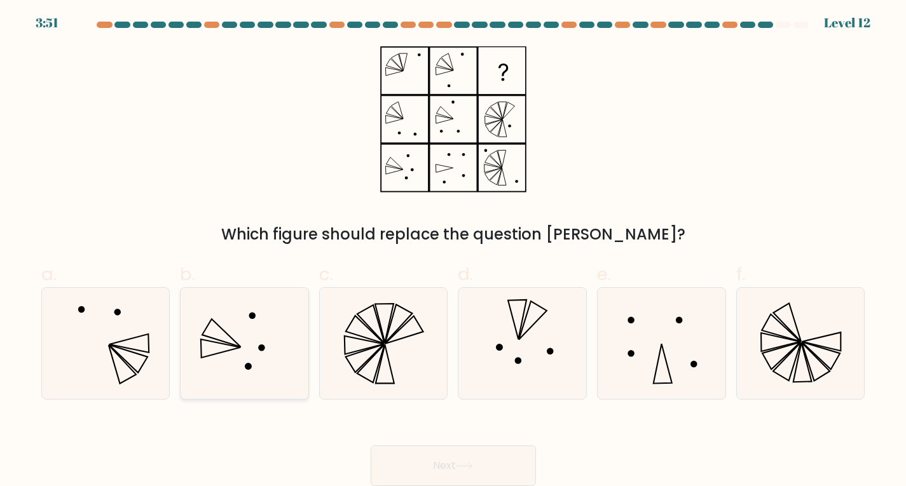
click at [233, 339] on icon at bounding box center [221, 333] width 38 height 28
click at [453, 250] on input "b." at bounding box center [453, 246] width 1 height 8
radio input "true"
click at [486, 465] on button "Next" at bounding box center [453, 466] width 165 height 41
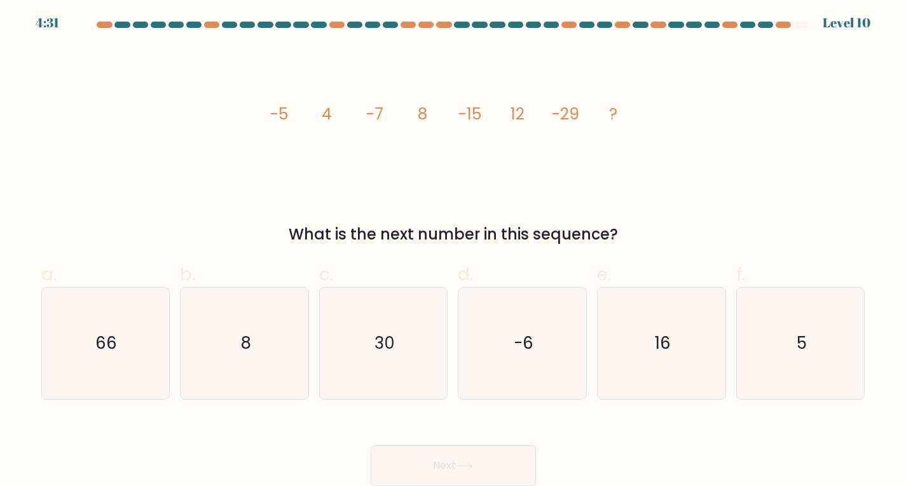
click at [350, 236] on div "What is the next number in this sequence?" at bounding box center [453, 234] width 809 height 23
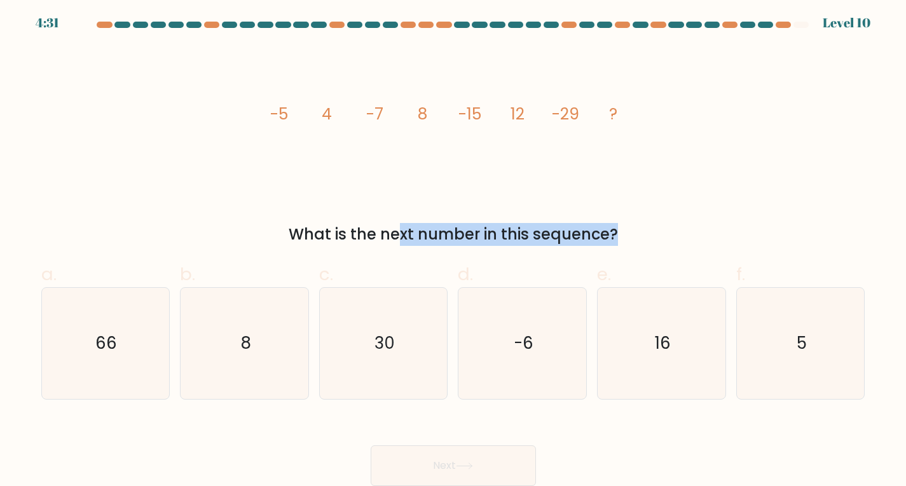
click at [349, 236] on div "What is the next number in this sequence?" at bounding box center [453, 234] width 809 height 23
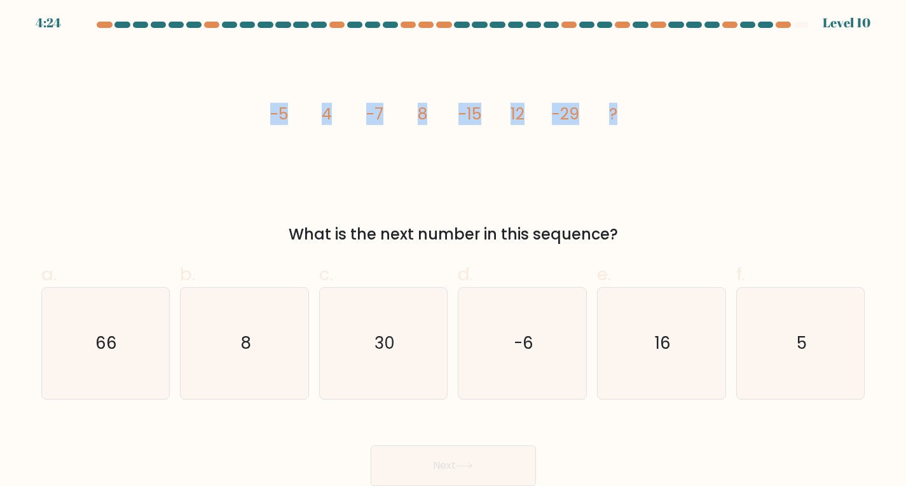
drag, startPoint x: 637, startPoint y: 121, endPoint x: 259, endPoint y: 135, distance: 378.5
click at [259, 132] on div "image/svg+xml -5 4 -7 8 -15 12 -29 ? What is the next number in this sequence?" at bounding box center [453, 146] width 839 height 200
click at [640, 339] on icon "16" at bounding box center [661, 343] width 111 height 111
click at [454, 250] on input "e. 16" at bounding box center [453, 246] width 1 height 8
radio input "true"
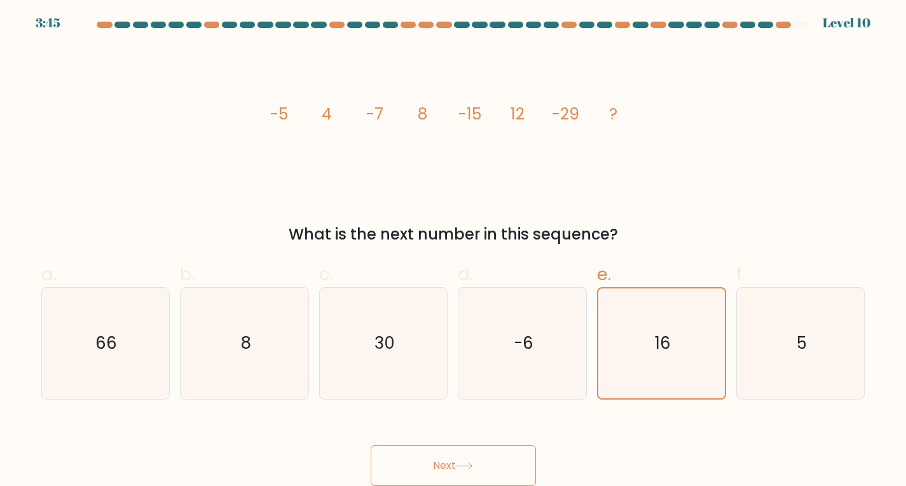
click at [494, 458] on button "Next" at bounding box center [453, 466] width 165 height 41
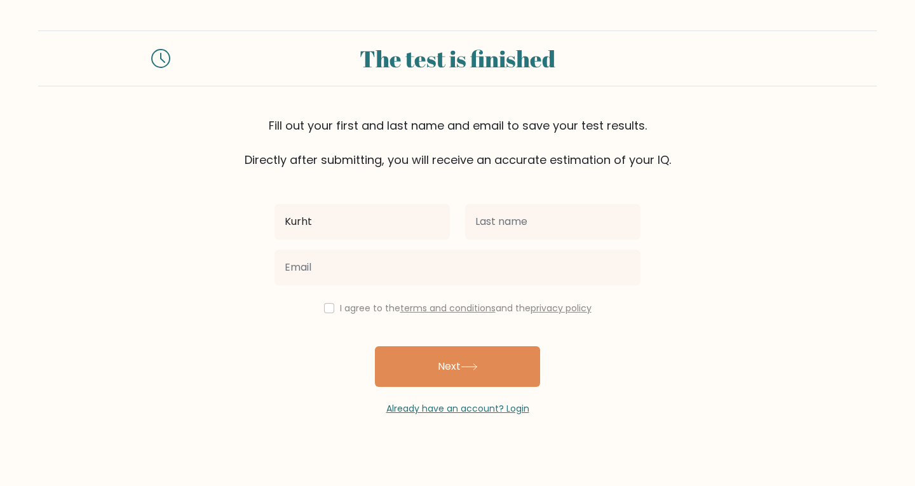
type input "Kurht"
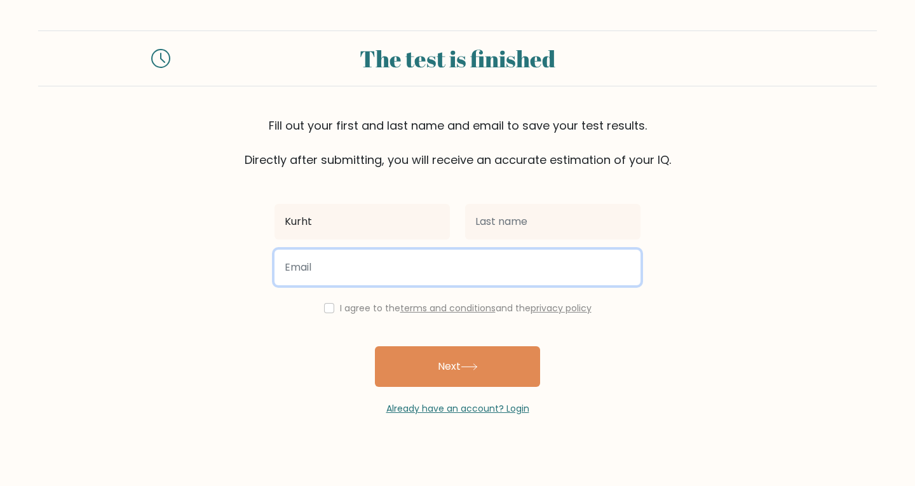
click at [343, 272] on input "email" at bounding box center [458, 268] width 366 height 36
type input "[EMAIL_ADDRESS][DOMAIN_NAME]"
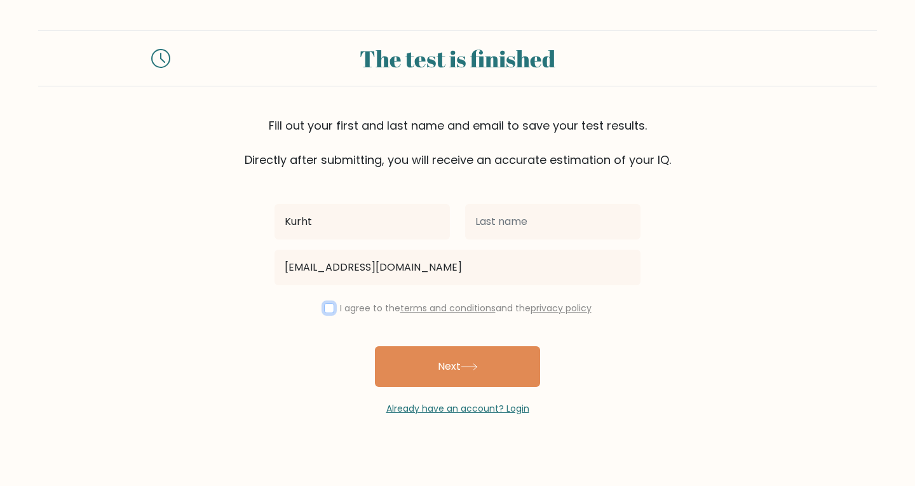
click at [329, 312] on input "checkbox" at bounding box center [329, 308] width 10 height 10
checkbox input "true"
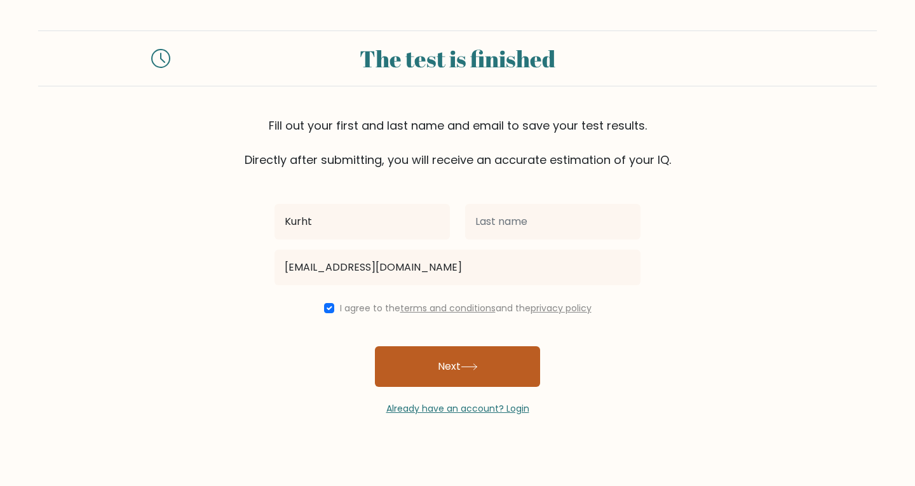
click at [478, 364] on icon at bounding box center [469, 367] width 17 height 7
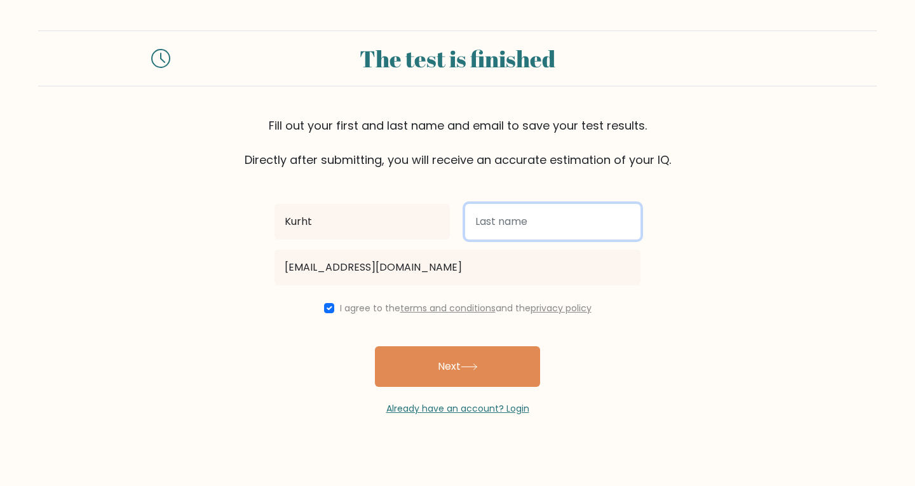
click at [561, 224] on input "text" at bounding box center [552, 222] width 175 height 36
type input "Marlang"
click at [375, 346] on button "Next" at bounding box center [457, 366] width 165 height 41
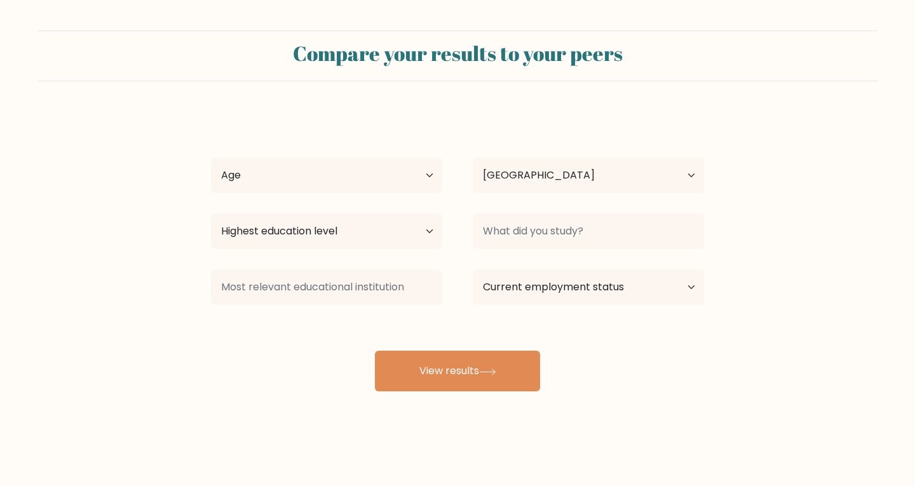
select select "PH"
click at [412, 174] on select "Age Under 18 years old 18-24 years old 25-34 years old 35-44 years old 45-54 ye…" at bounding box center [326, 176] width 231 height 36
select select "18_24"
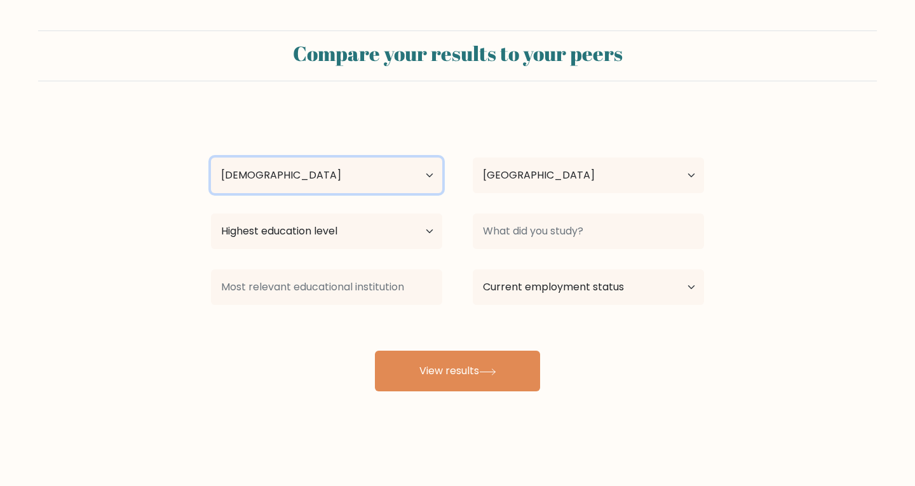
click at [211, 158] on select "Age Under 18 years old 18-24 years old 25-34 years old 35-44 years old 45-54 ye…" at bounding box center [326, 176] width 231 height 36
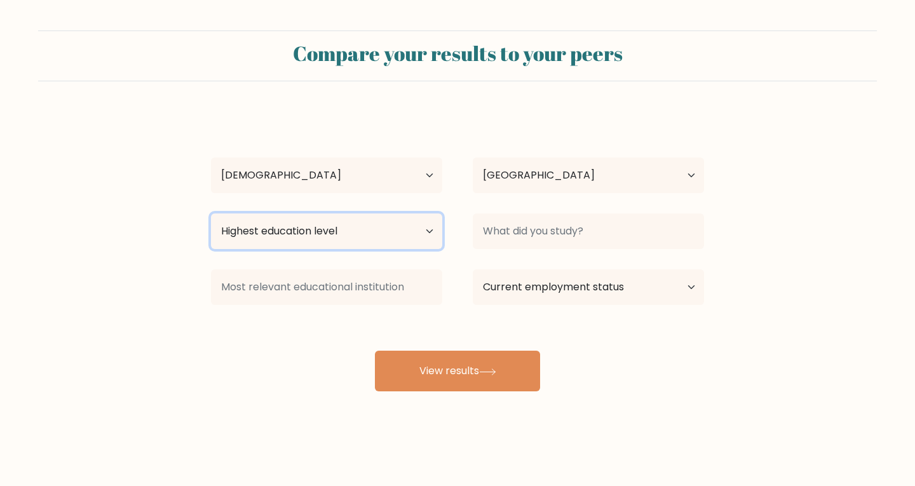
click at [415, 230] on select "Highest education level No schooling Primary Lower Secondary Upper Secondary Oc…" at bounding box center [326, 232] width 231 height 36
select select "occupation_specific"
click at [211, 214] on select "Highest education level No schooling Primary Lower Secondary Upper Secondary Oc…" at bounding box center [326, 232] width 231 height 36
click at [388, 236] on select "Highest education level No schooling Primary Lower Secondary Upper Secondary Oc…" at bounding box center [326, 232] width 231 height 36
click at [211, 214] on select "Highest education level No schooling Primary Lower Secondary Upper Secondary Oc…" at bounding box center [326, 232] width 231 height 36
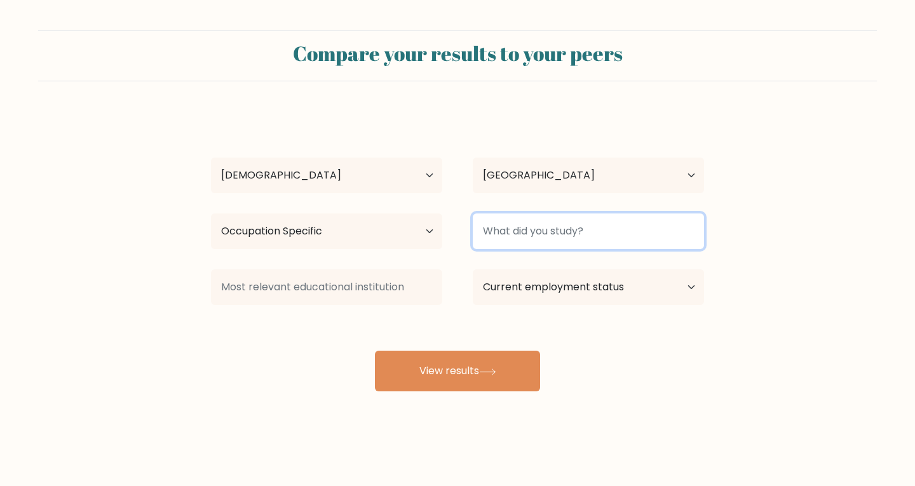
click at [634, 229] on input at bounding box center [588, 232] width 231 height 36
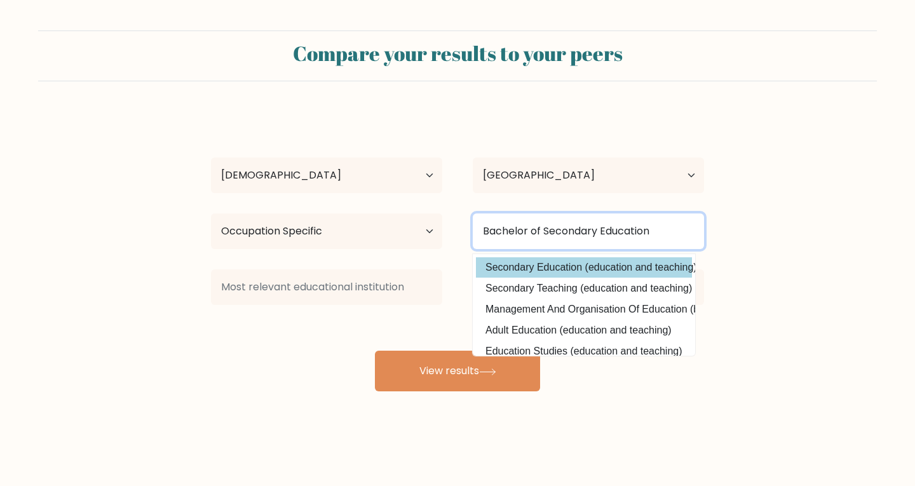
type input "Bachelor of Secondary Education"
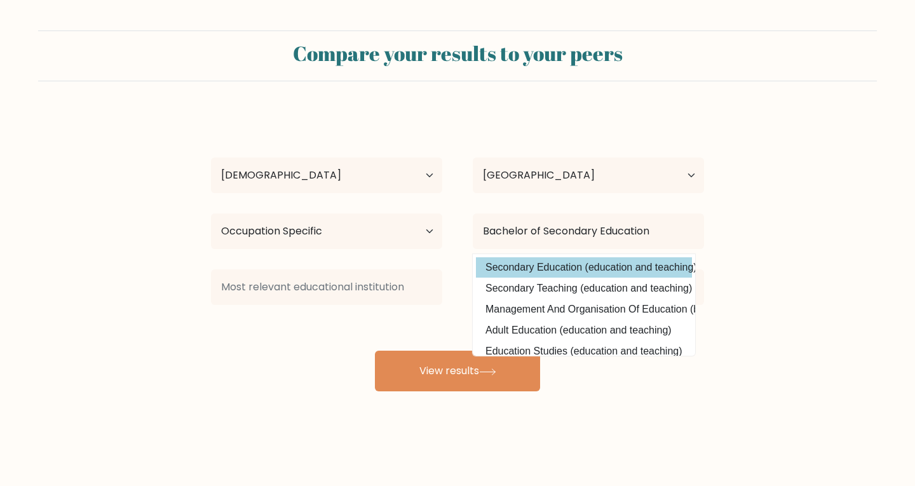
click at [640, 261] on div "Kurht Marlang Age Under 18 years old 18-24 years old 25-34 years old 35-44 year…" at bounding box center [457, 252] width 509 height 280
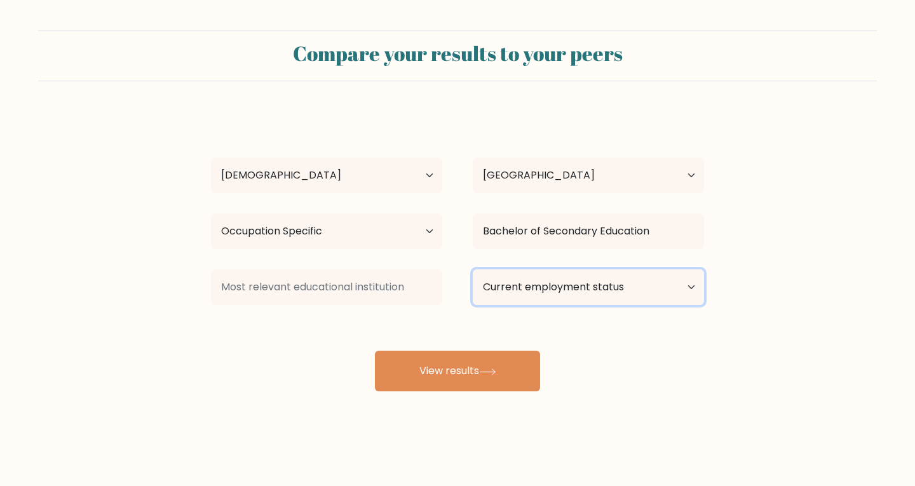
click at [622, 289] on select "Current employment status Employed Student Retired Other / prefer not to answer" at bounding box center [588, 288] width 231 height 36
select select "other"
click at [473, 270] on select "Current employment status Employed Student Retired Other / prefer not to answer" at bounding box center [588, 288] width 231 height 36
click at [558, 289] on select "Current employment status Employed Student Retired Other / prefer not to answer" at bounding box center [588, 288] width 231 height 36
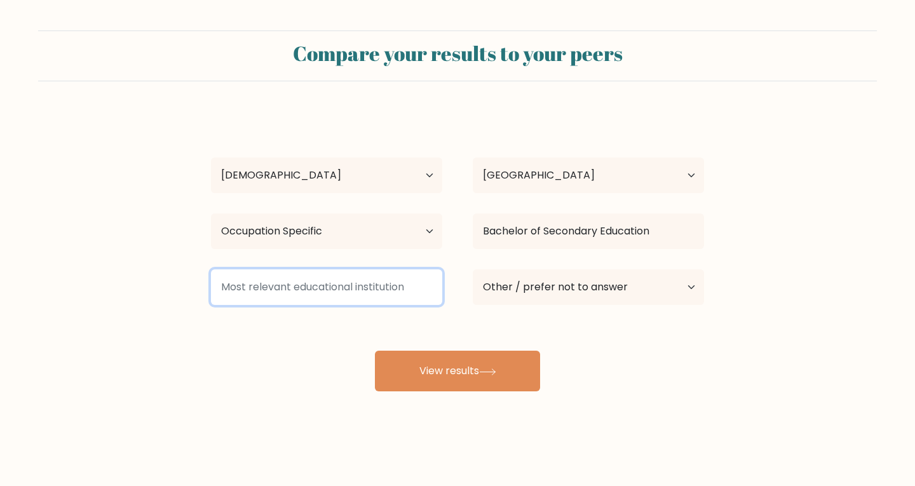
click at [415, 282] on input at bounding box center [326, 288] width 231 height 36
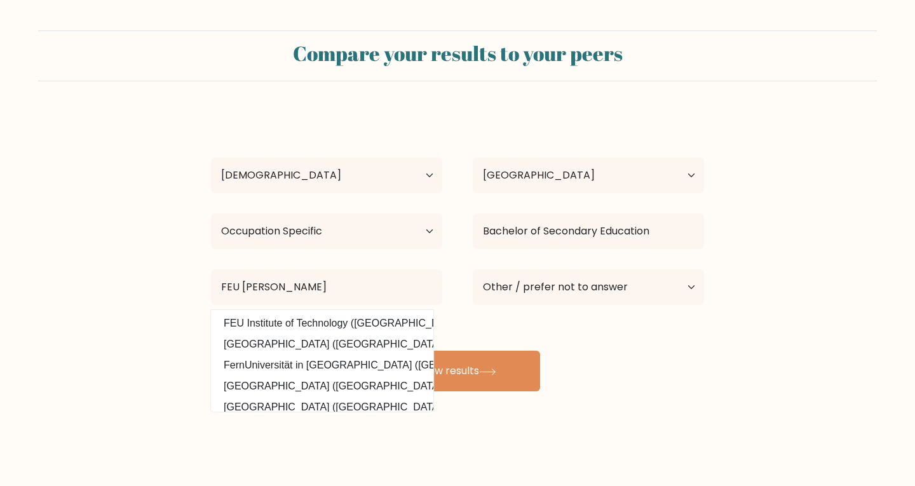
click at [366, 383] on div "Kurht Marlang Age Under 18 years old 18-24 years old 25-34 years old 35-44 year…" at bounding box center [457, 252] width 509 height 280
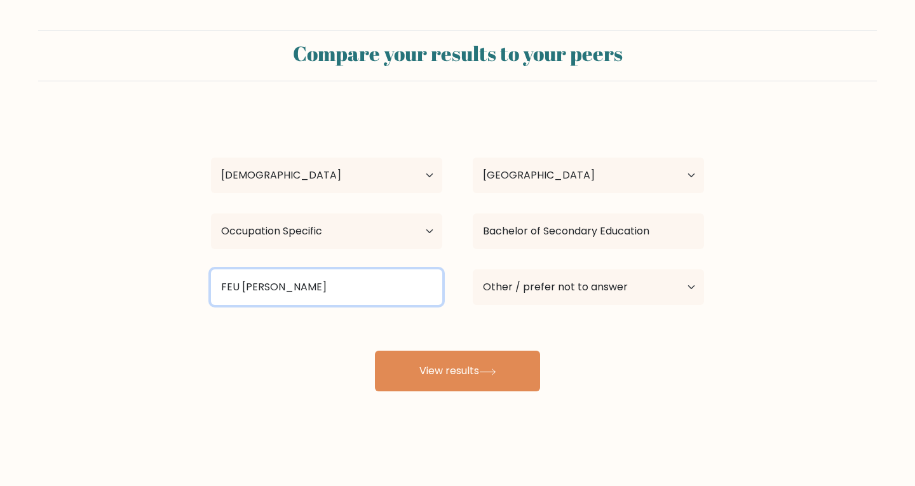
click at [315, 289] on input "FEU Roos" at bounding box center [326, 288] width 231 height 36
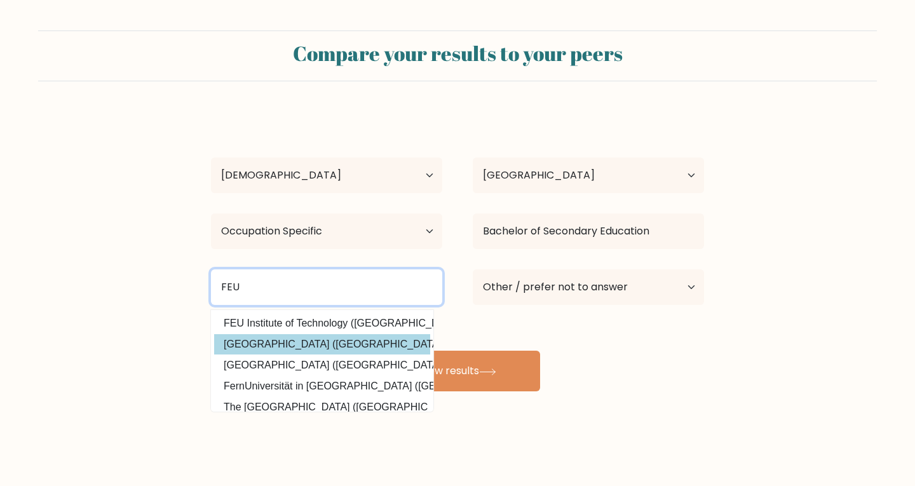
type input "FEU"
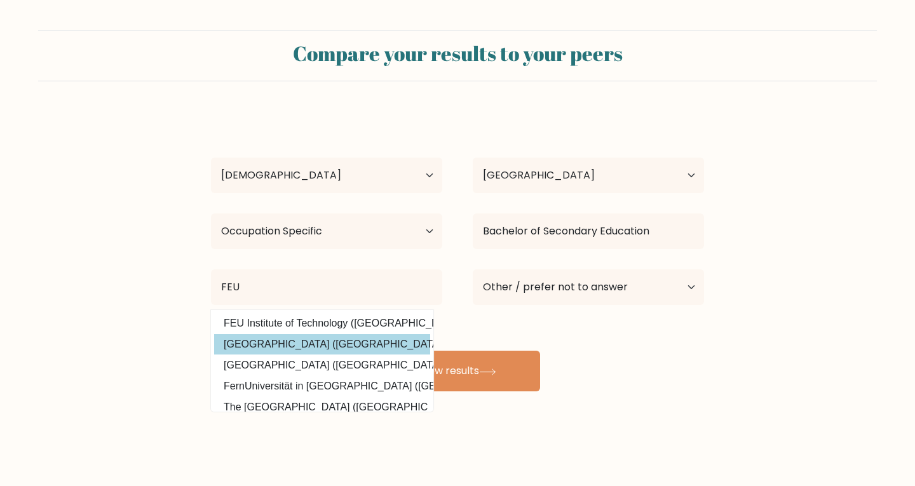
click at [363, 345] on div "Kurht Marlang Age Under 18 years old 18-24 years old 25-34 years old 35-44 year…" at bounding box center [457, 252] width 509 height 280
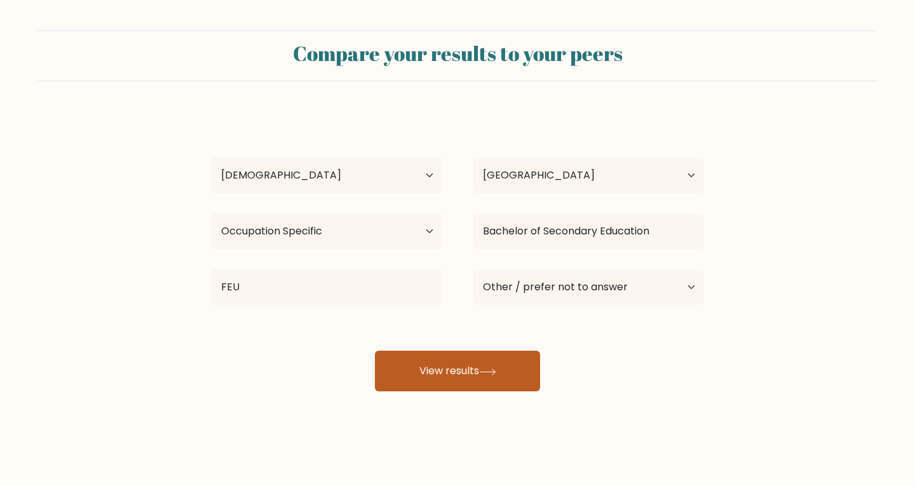
click at [446, 362] on button "View results" at bounding box center [457, 371] width 165 height 41
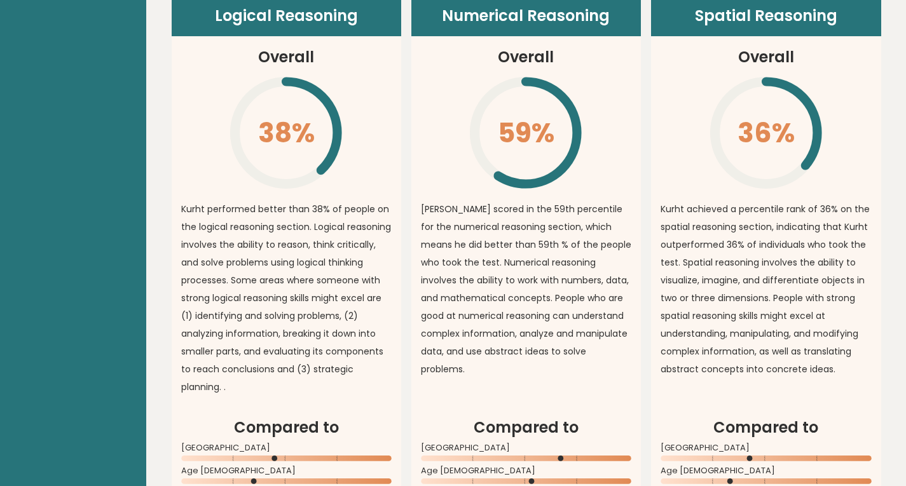
scroll to position [890, 0]
